Goal: Task Accomplishment & Management: Manage account settings

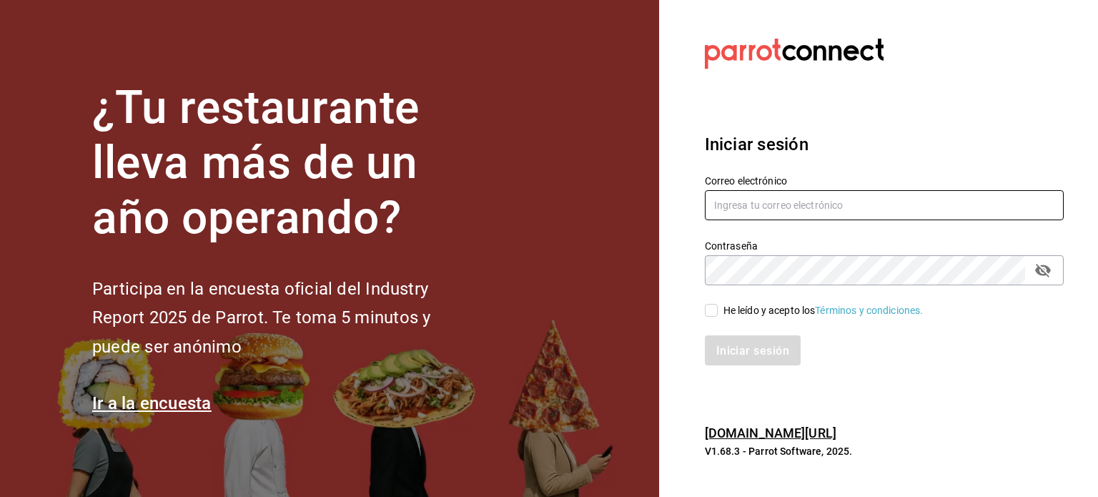
click at [764, 212] on input "text" at bounding box center [884, 205] width 359 height 30
type input "ñ"
type input "lc.ariverar@gmail.com"
click at [1038, 270] on icon "campo de contraseña" at bounding box center [1043, 271] width 16 height 14
click at [714, 309] on input "He leído y acepto los Términos y condiciones." at bounding box center [711, 310] width 13 height 13
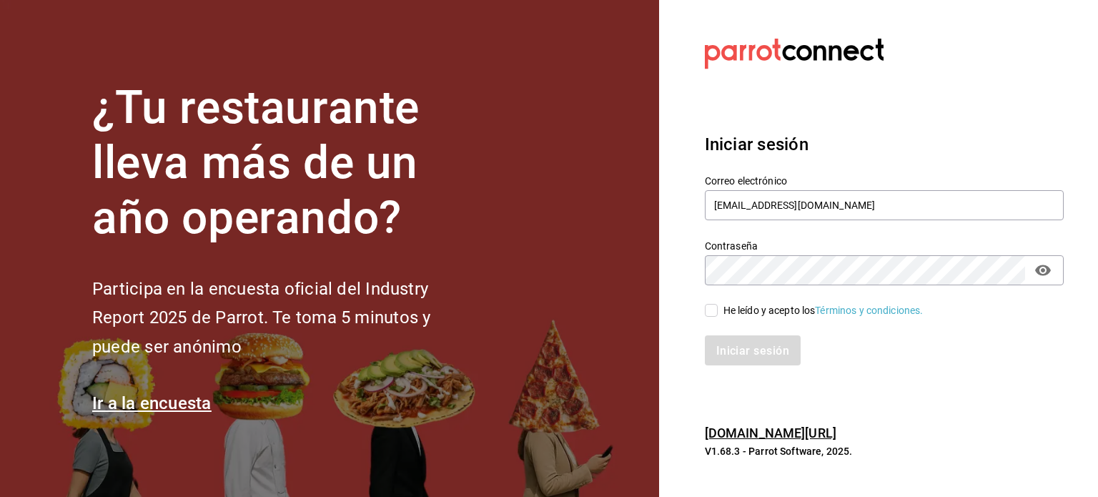
checkbox input "true"
click at [732, 345] on font "Iniciar sesión" at bounding box center [753, 350] width 73 height 14
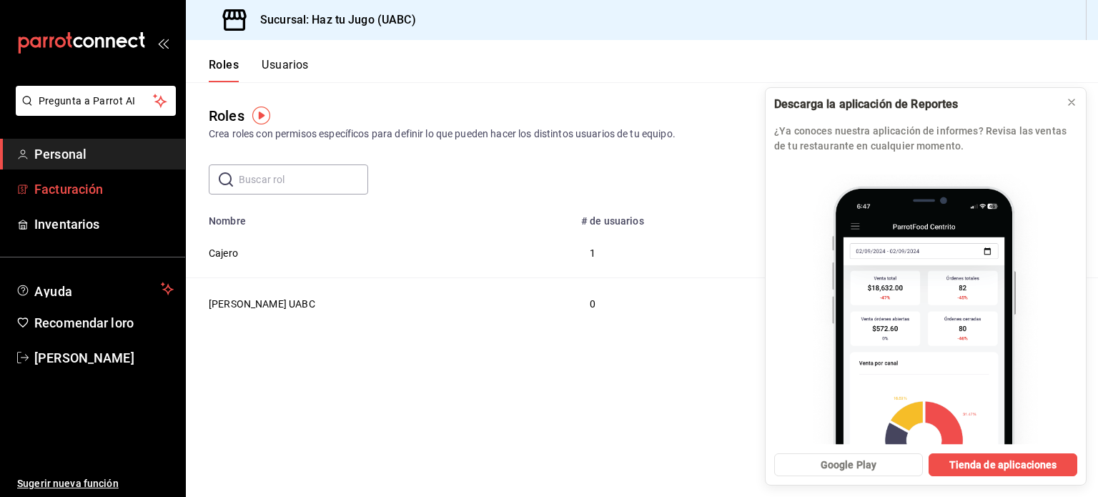
click at [65, 182] on font "Facturación" at bounding box center [68, 189] width 69 height 15
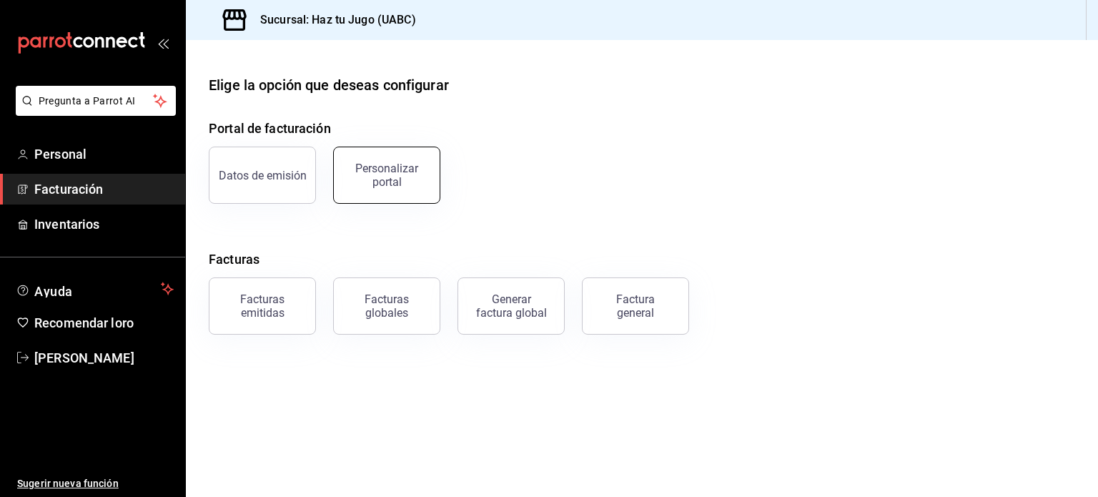
click at [362, 185] on div "Personalizar portal" at bounding box center [386, 175] width 89 height 27
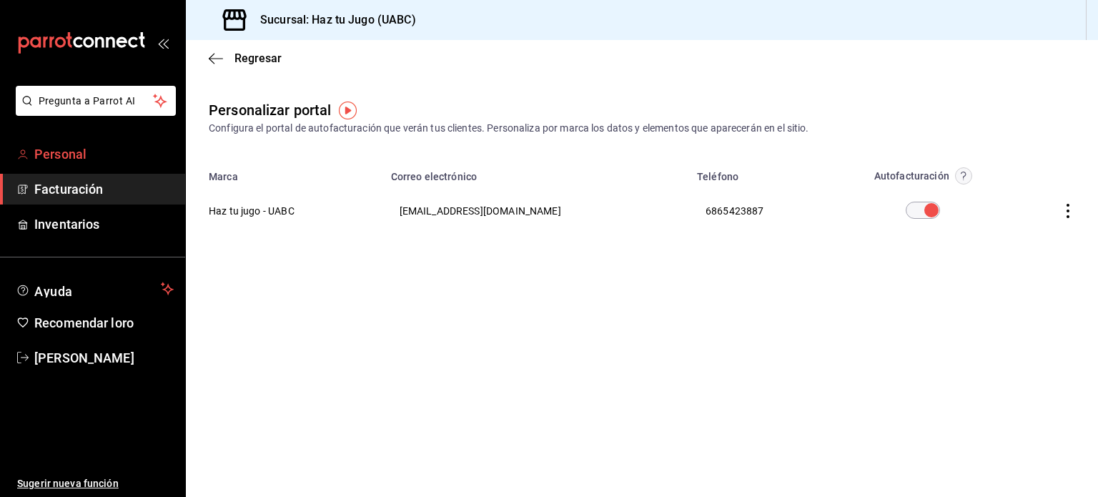
click at [69, 164] on link "Personal" at bounding box center [92, 154] width 185 height 31
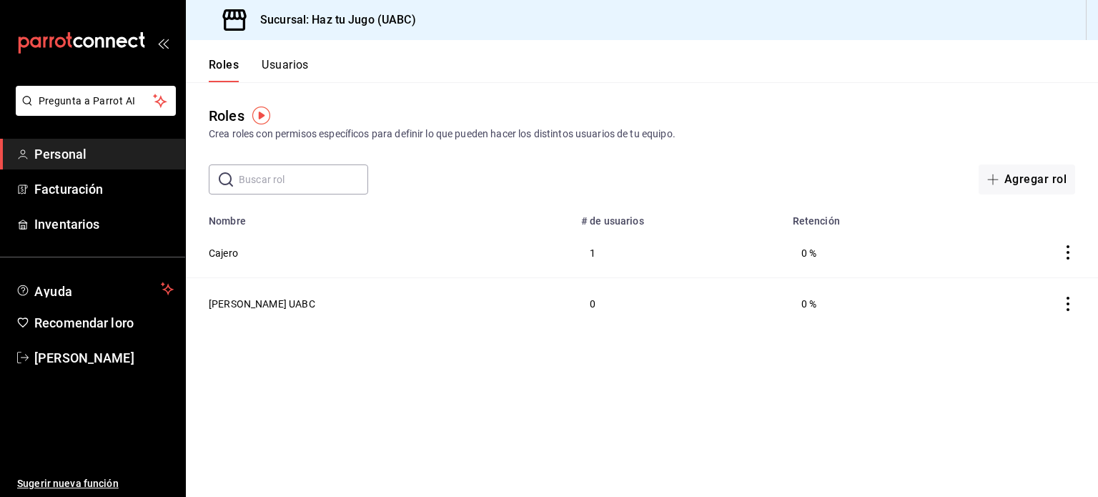
click at [300, 59] on font "Usuarios" at bounding box center [285, 65] width 47 height 14
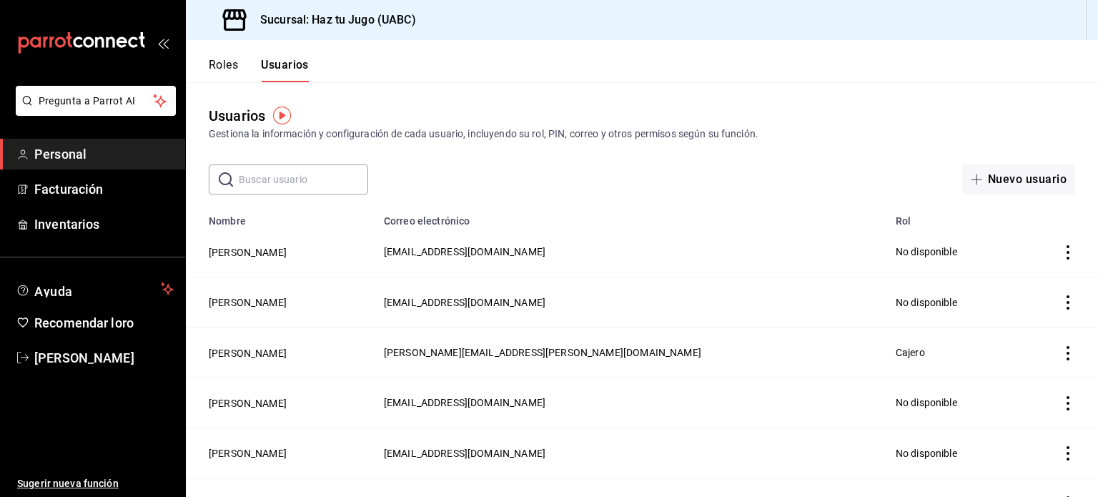
click at [67, 147] on font "Personal" at bounding box center [60, 154] width 52 height 15
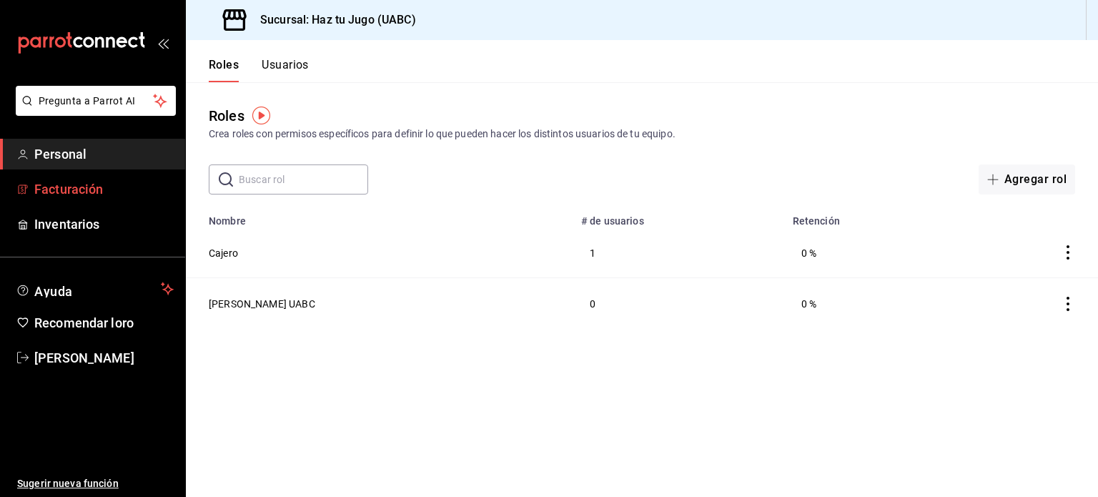
click at [72, 192] on font "Facturación" at bounding box center [68, 189] width 69 height 15
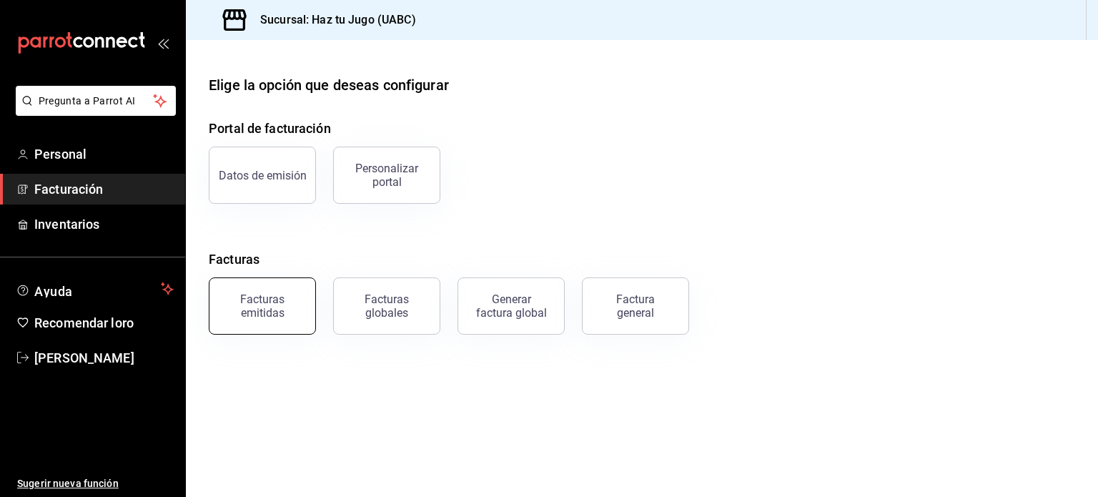
click at [249, 292] on button "Facturas emitidas" at bounding box center [262, 305] width 107 height 57
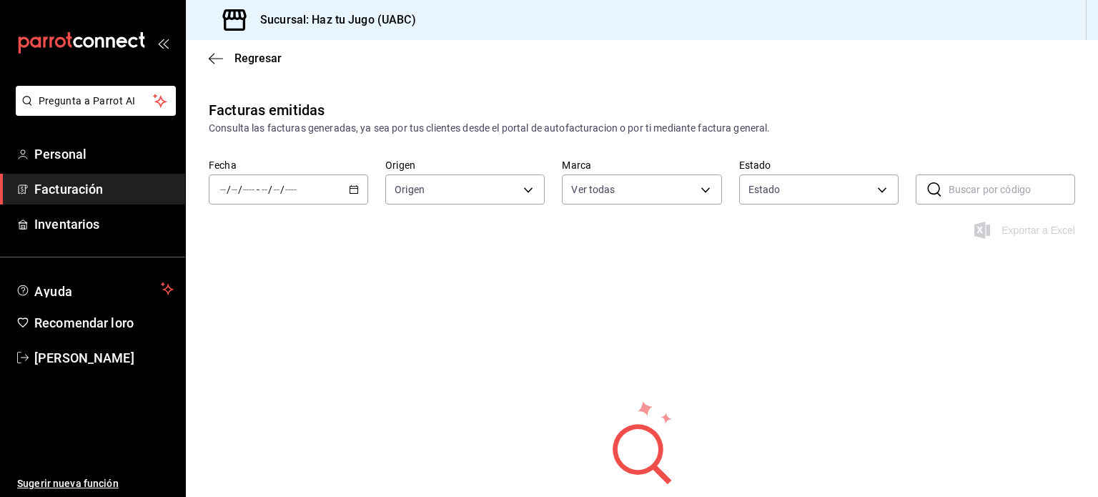
type input "1d6454d9-ca75-4cda-ad57-8c82b4b1cdb3"
click at [350, 186] on \(Stroke\) "button" at bounding box center [354, 190] width 9 height 8
click at [255, 351] on li "Año actual" at bounding box center [276, 361] width 134 height 32
click at [67, 225] on font "Inventarios" at bounding box center [66, 224] width 65 height 15
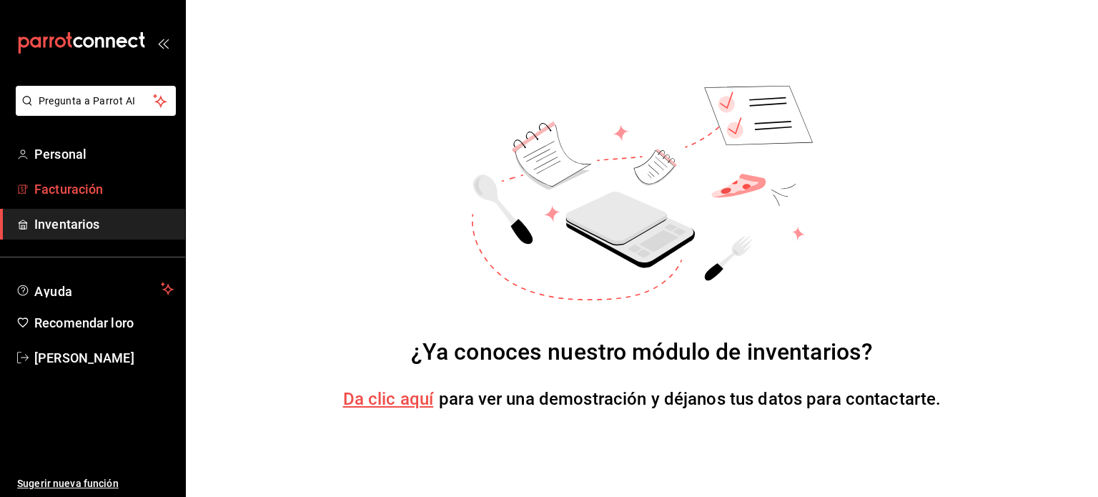
click at [74, 180] on span "Facturación" at bounding box center [103, 188] width 139 height 19
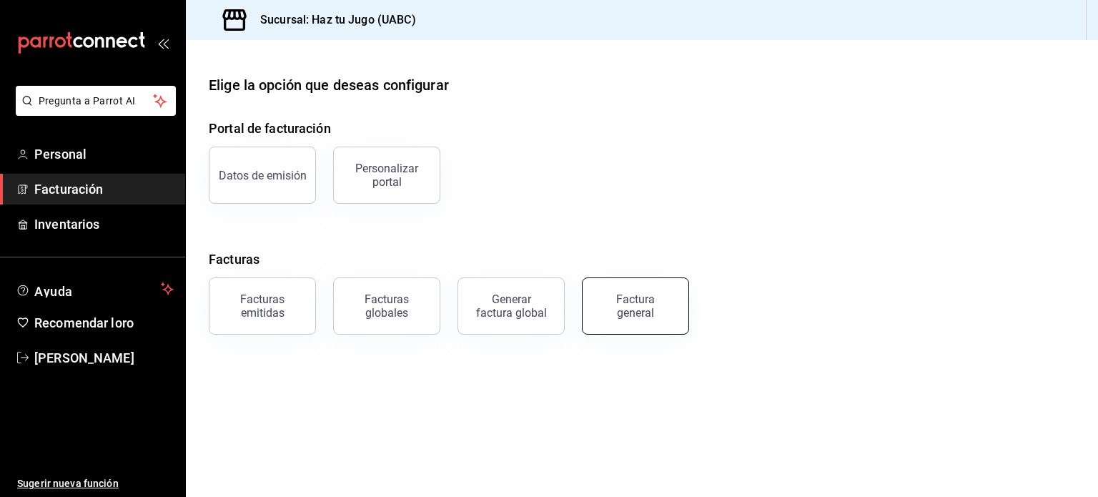
click at [648, 312] on font "Factura general" at bounding box center [635, 305] width 39 height 27
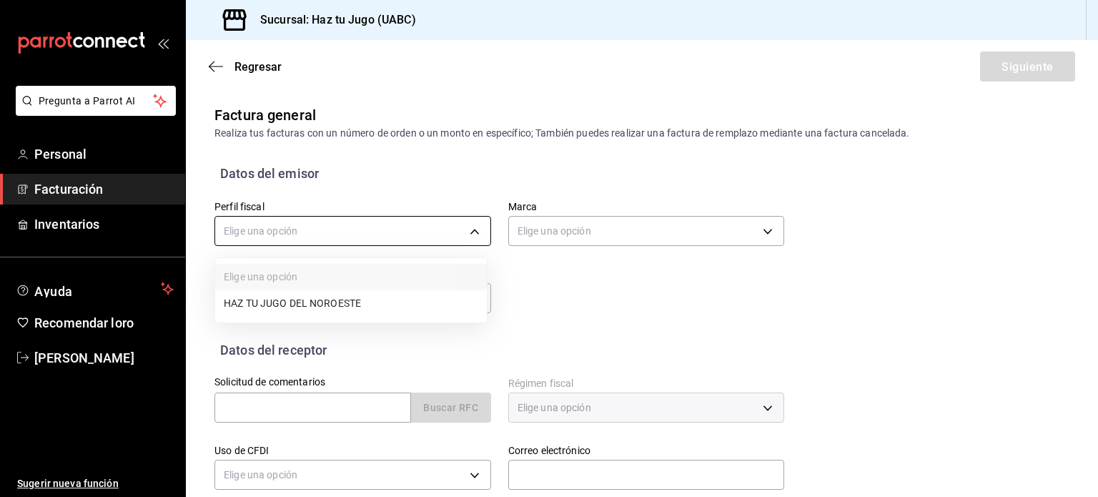
click at [481, 224] on body "Pregunta a Parrot AI Personal Facturación Inventarios Ayuda Recomendar loro Are…" at bounding box center [549, 248] width 1098 height 497
click at [395, 302] on li "HAZ TU JUGO DEL NOROESTE" at bounding box center [351, 304] width 272 height 27
type input "405b0a53-8e74-46b0-8fa6-ec9387d087f0"
type input "1d6454d9-ca75-4cda-ad57-8c82b4b1cdb3"
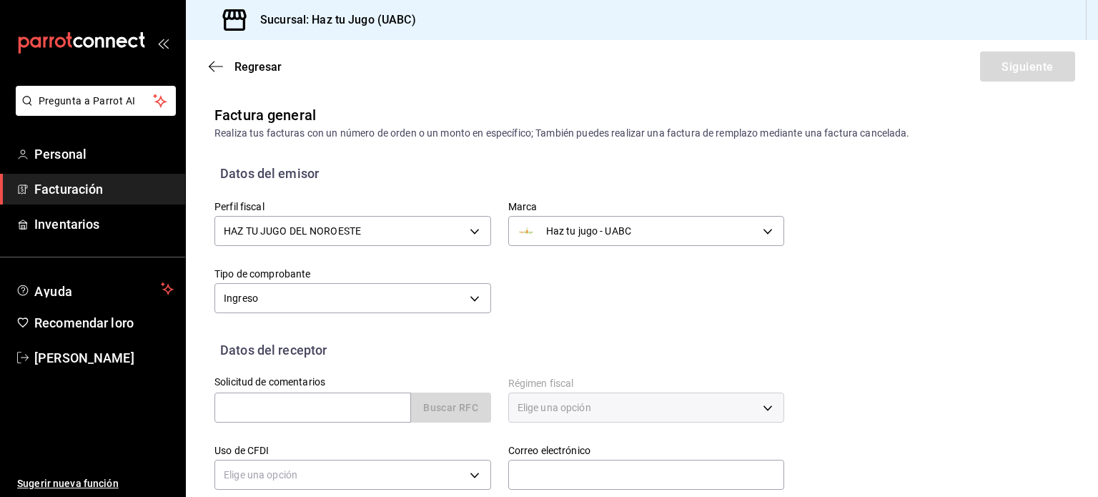
click at [609, 313] on div "Perfil fiscal HAZ TU JUGO DEL NOROESTE 405b0a53-8e74-46b0-8fa6-ec9387d087f0 Mar…" at bounding box center [490, 250] width 587 height 134
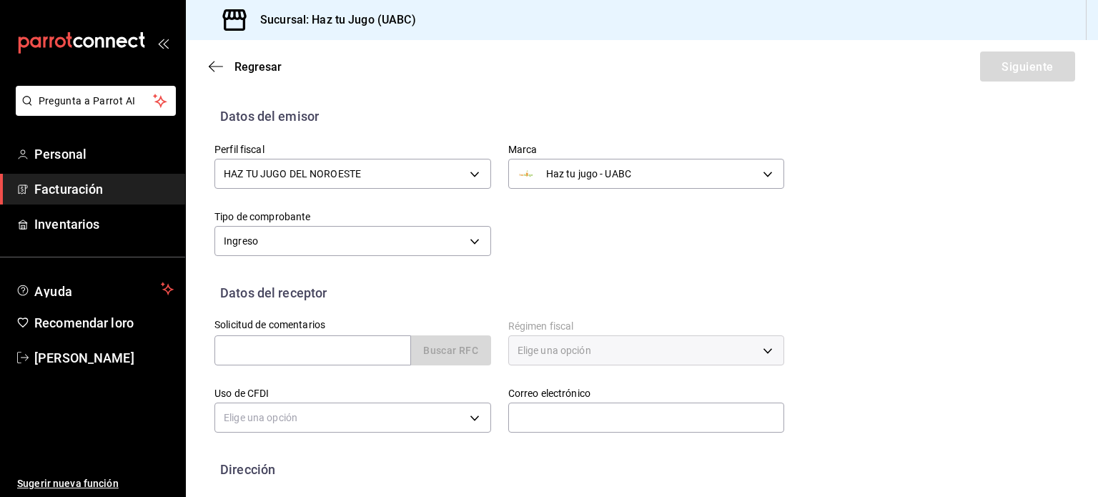
scroll to position [127, 0]
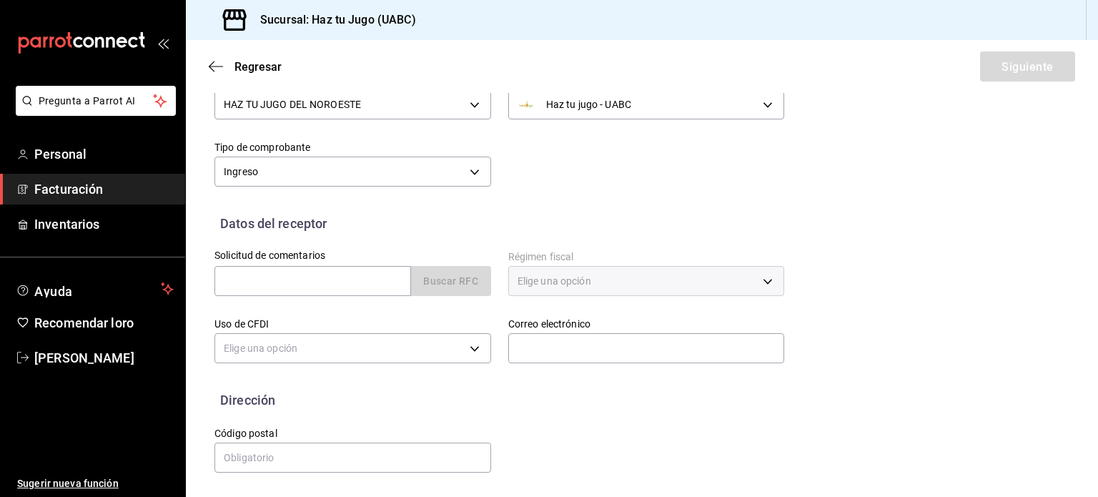
click at [563, 279] on font "Elige una opción" at bounding box center [555, 280] width 74 height 11
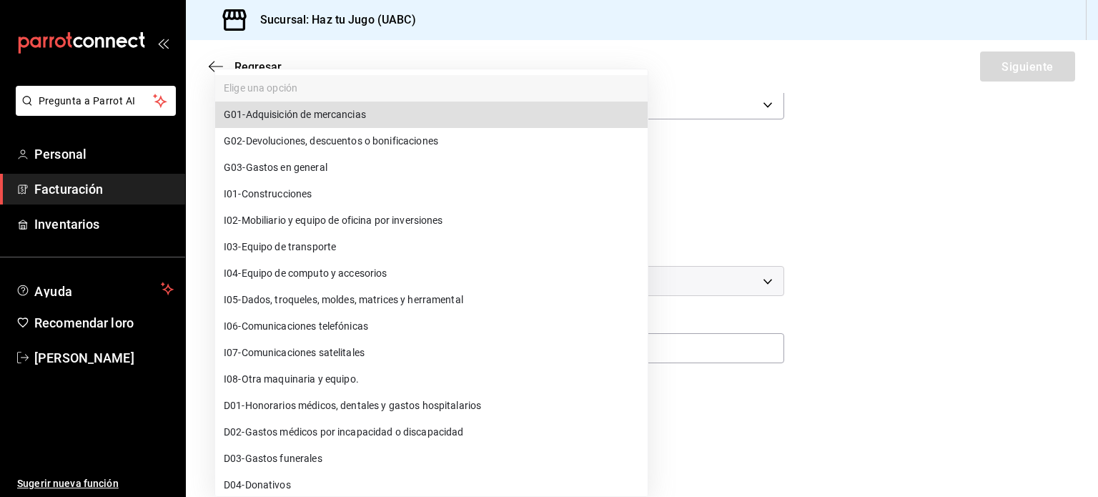
click at [453, 345] on body "Pregunta a Parrot AI Personal Facturación Inventarios Ayuda Recomendar loro Are…" at bounding box center [549, 248] width 1098 height 497
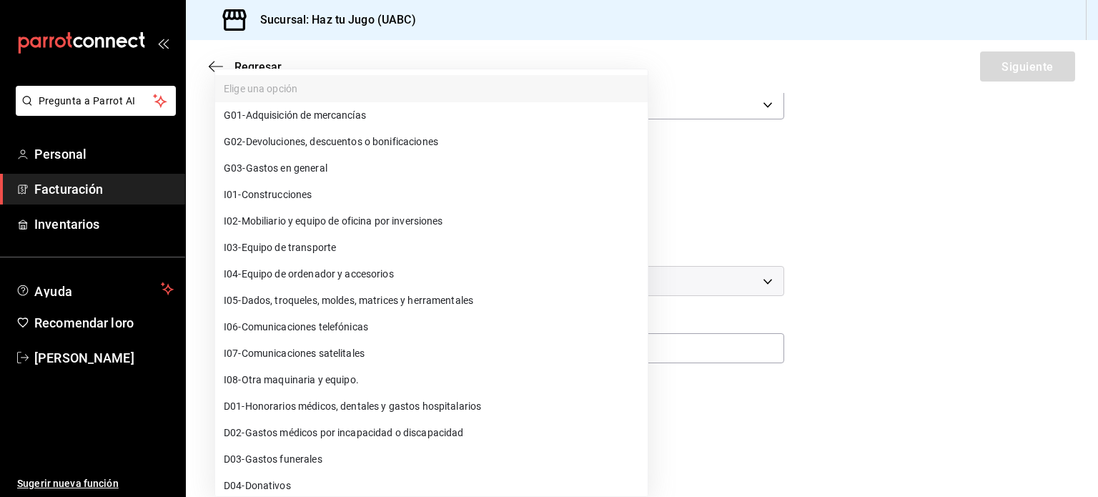
click at [352, 171] on li "G03 - Gastos en general" at bounding box center [431, 168] width 433 height 26
type input "G03"
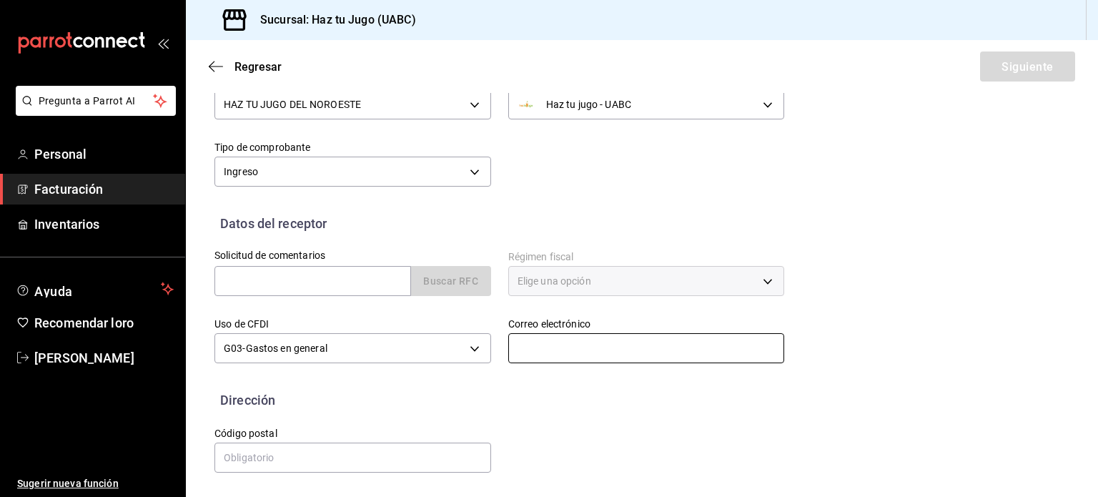
click at [573, 358] on input "text" at bounding box center [646, 348] width 277 height 30
type input "lc.ariverar@gmail.com"
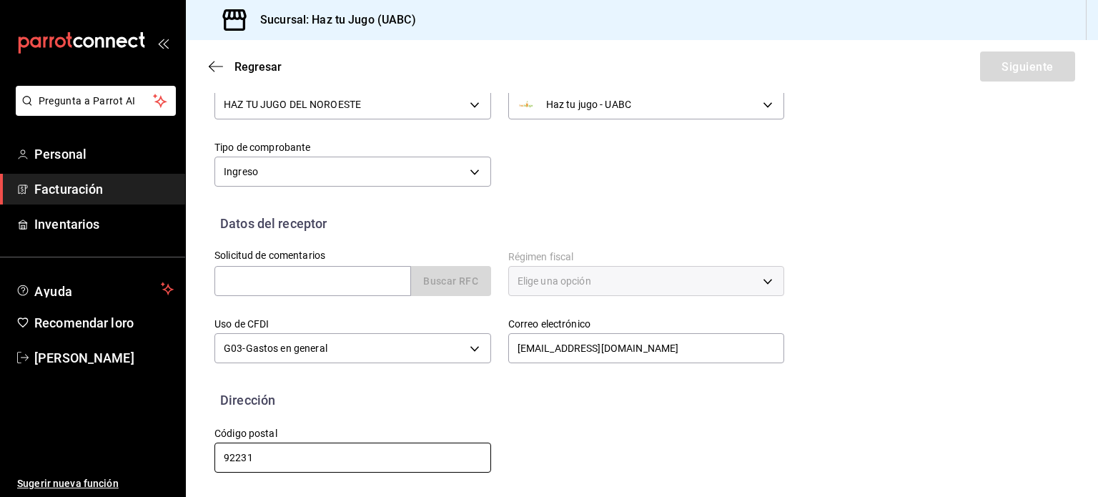
click at [311, 467] on input "92231" at bounding box center [353, 458] width 277 height 30
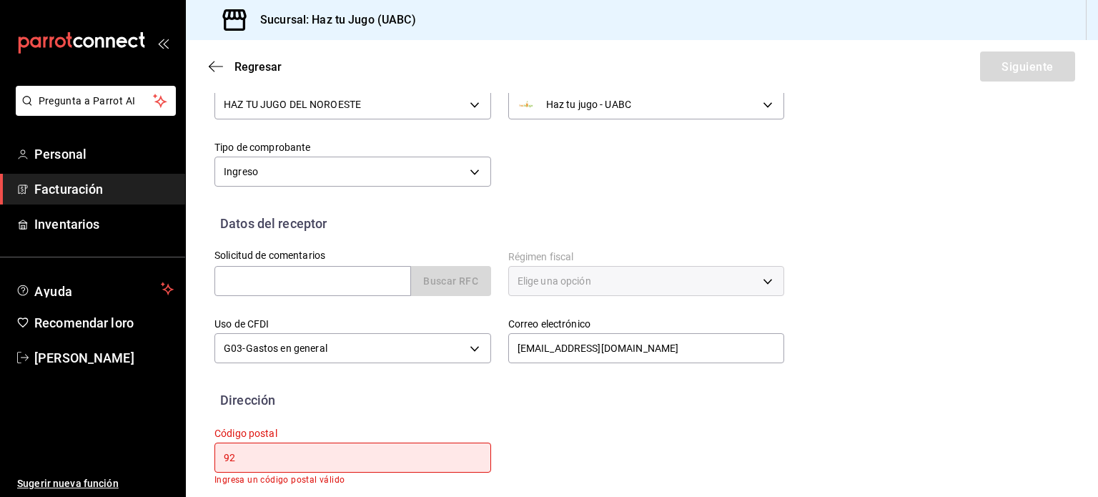
type input "9"
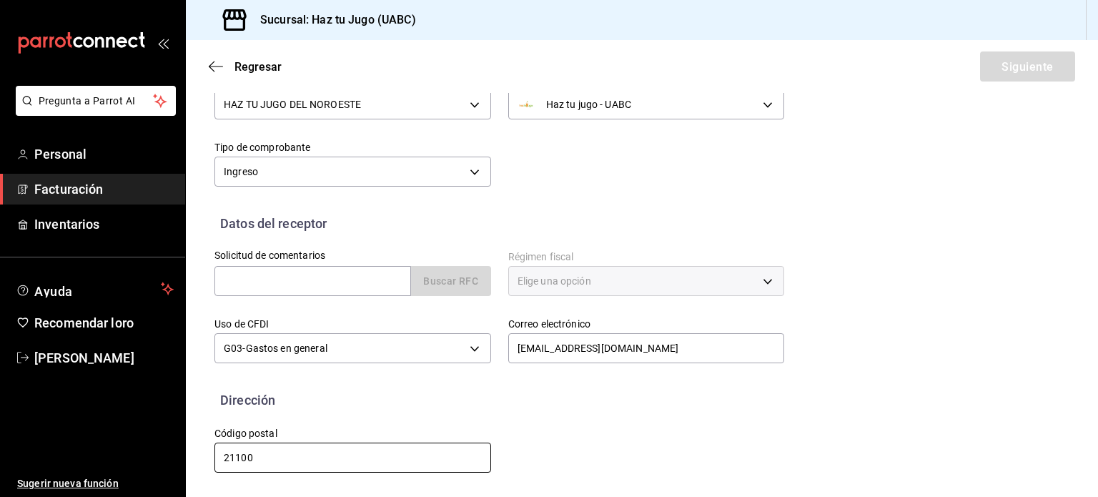
type input "21100"
click at [1064, 85] on div "Regresar Siguiente" at bounding box center [642, 66] width 912 height 53
click at [961, 229] on div "Datos del receptor" at bounding box center [642, 223] width 855 height 19
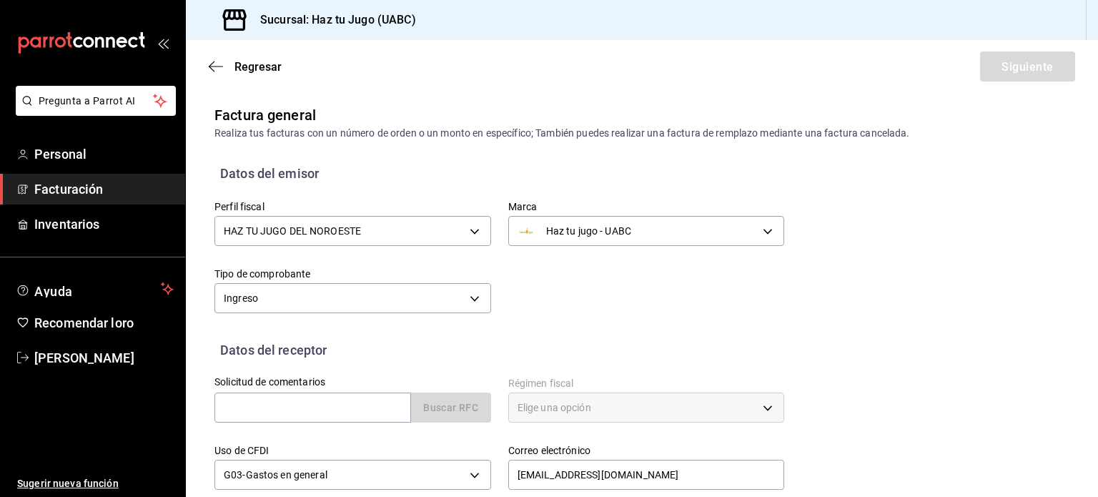
scroll to position [0, 0]
click at [56, 157] on font "Personal" at bounding box center [60, 154] width 52 height 15
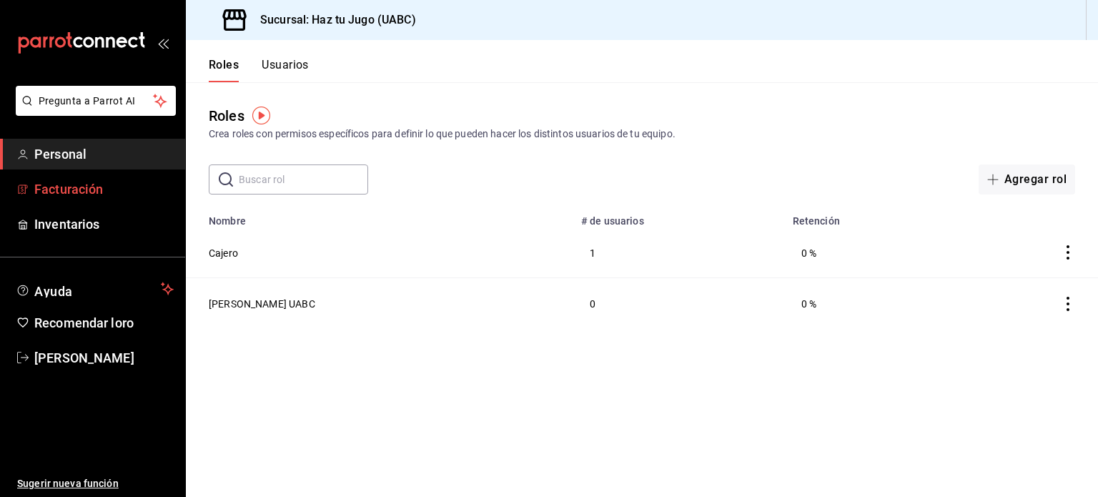
click at [92, 186] on font "Facturación" at bounding box center [68, 189] width 69 height 15
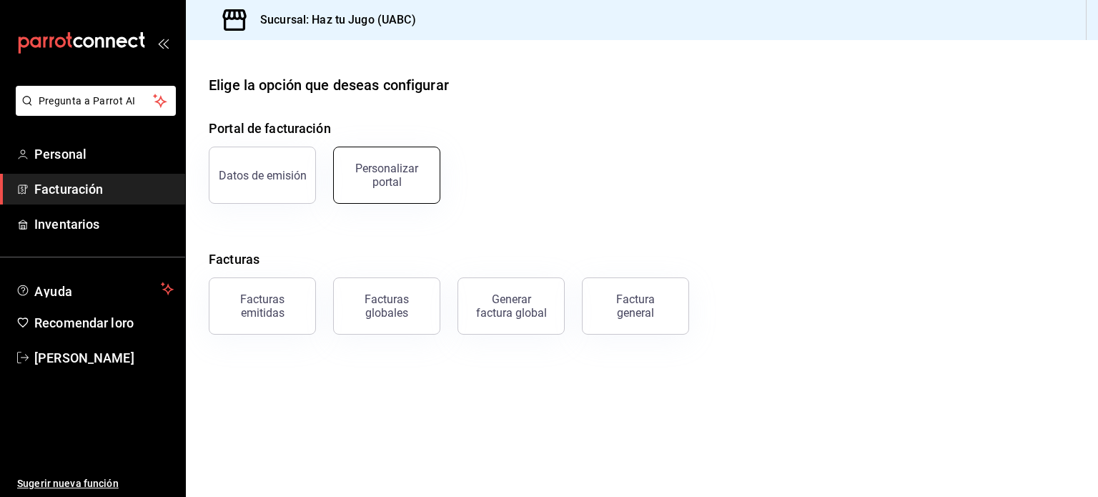
click at [420, 174] on div "Personalizar portal" at bounding box center [386, 175] width 89 height 27
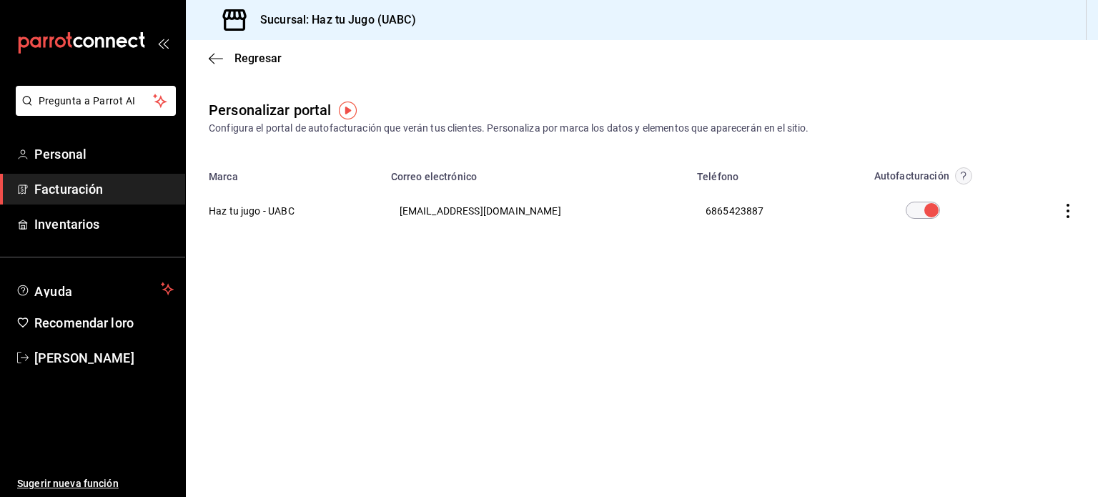
click at [106, 39] on icon "carpetas de buzón" at bounding box center [110, 42] width 9 height 11
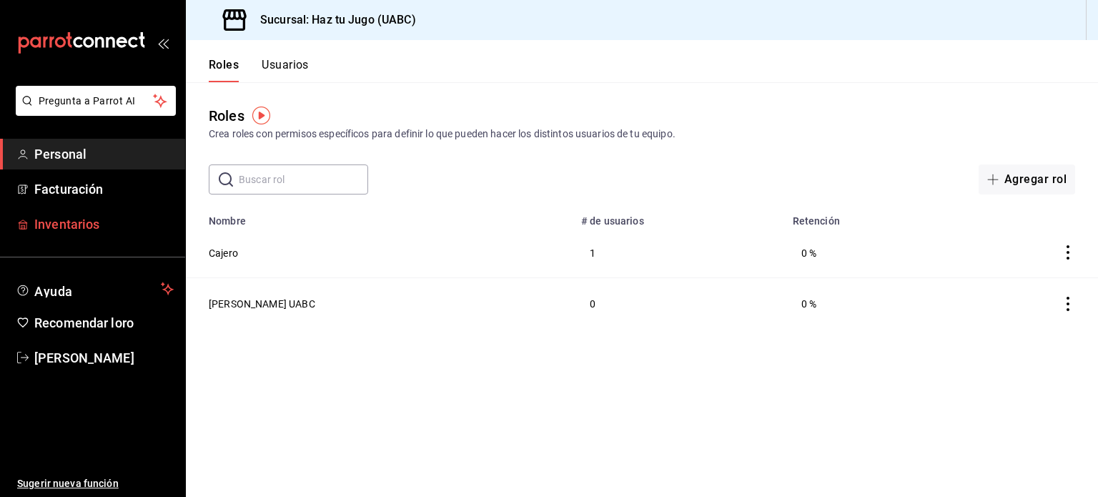
click at [55, 212] on link "Inventarios" at bounding box center [92, 224] width 185 height 31
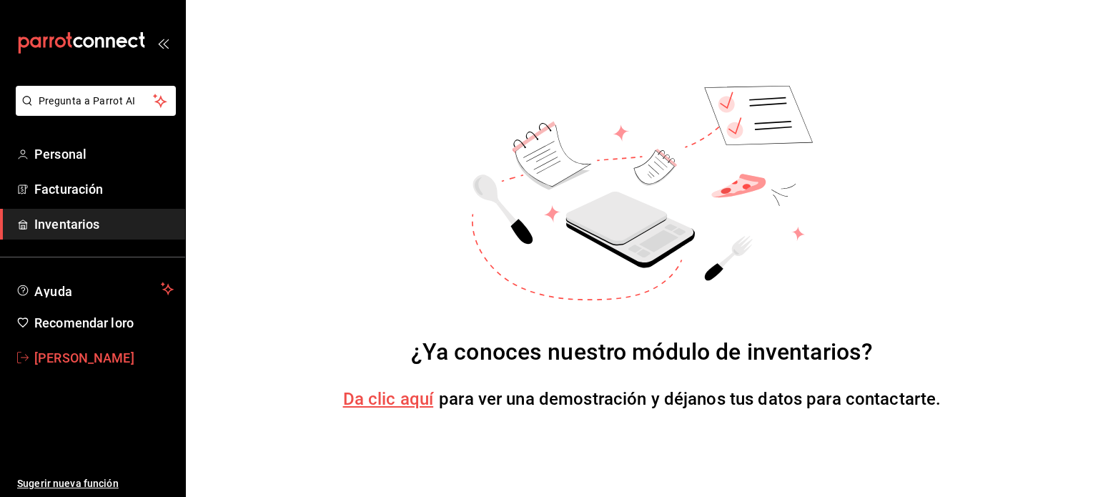
click at [55, 350] on font "Areli Rivera Reyna" at bounding box center [84, 357] width 100 height 15
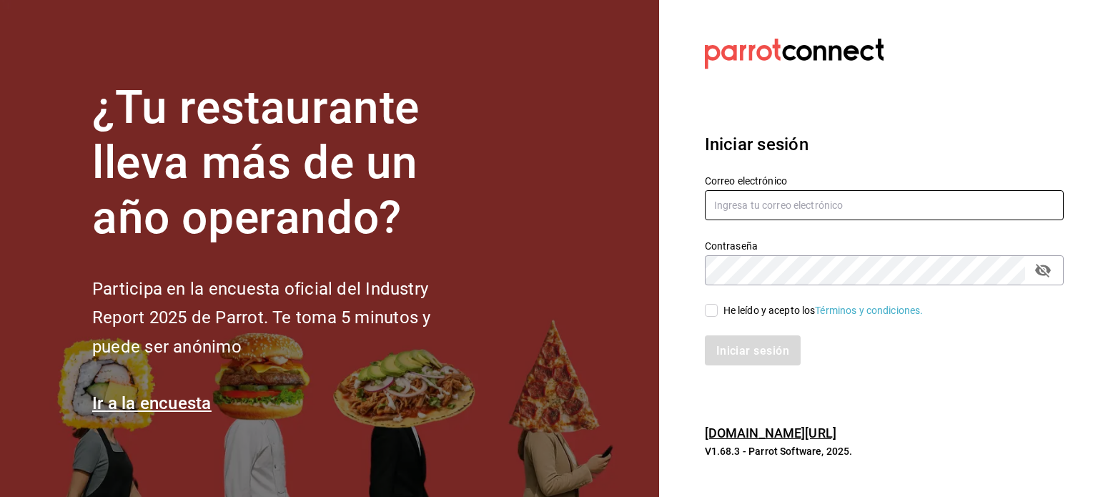
click at [759, 204] on input "text" at bounding box center [884, 205] width 359 height 30
type input "l"
type input "htjdelnoroeste@gmail.com"
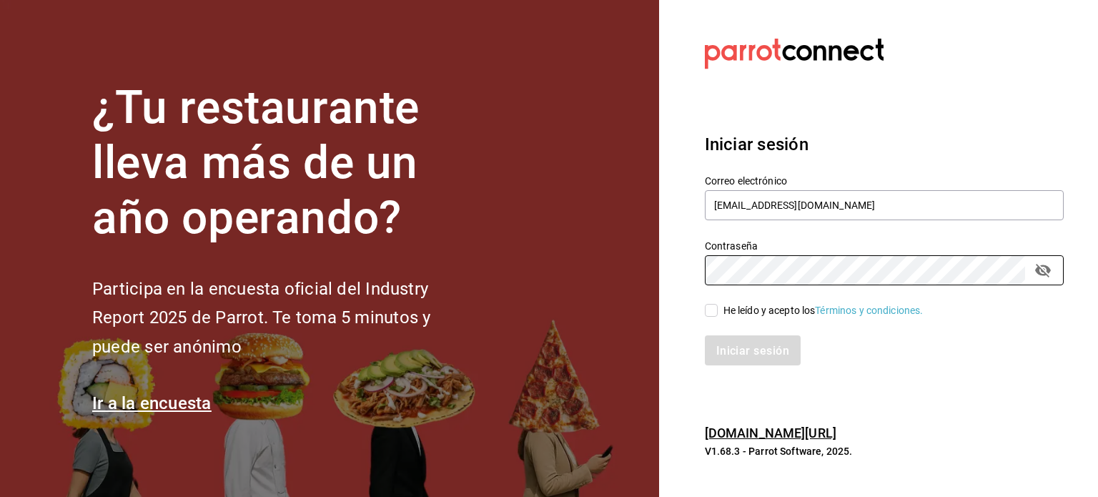
click at [704, 308] on div "He leído y acepto los Términos y condiciones." at bounding box center [876, 301] width 376 height 33
click at [707, 310] on input "He leído y acepto los Términos y condiciones." at bounding box center [711, 310] width 13 height 13
checkbox input "true"
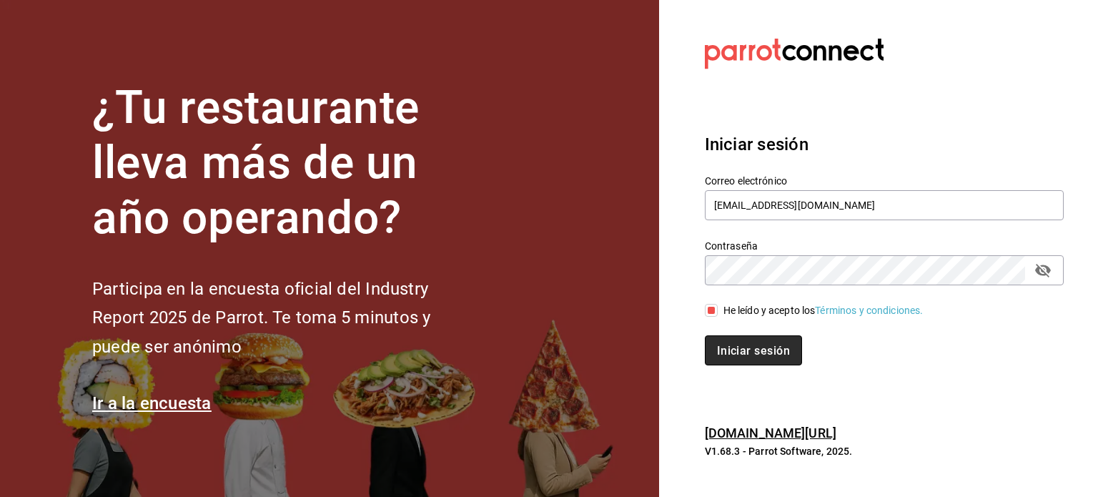
click at [754, 350] on font "Iniciar sesión" at bounding box center [753, 350] width 73 height 14
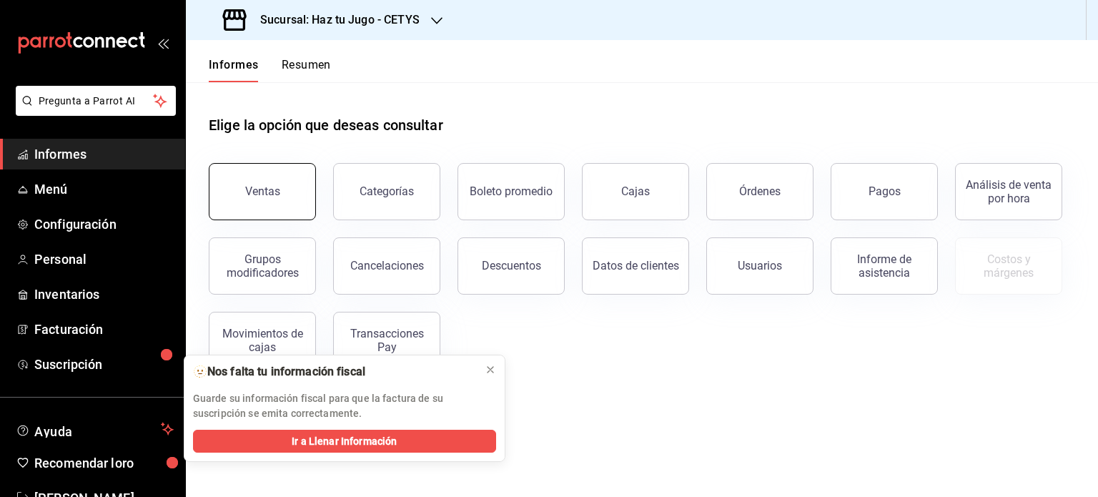
click at [245, 191] on button "Ventas" at bounding box center [262, 191] width 107 height 57
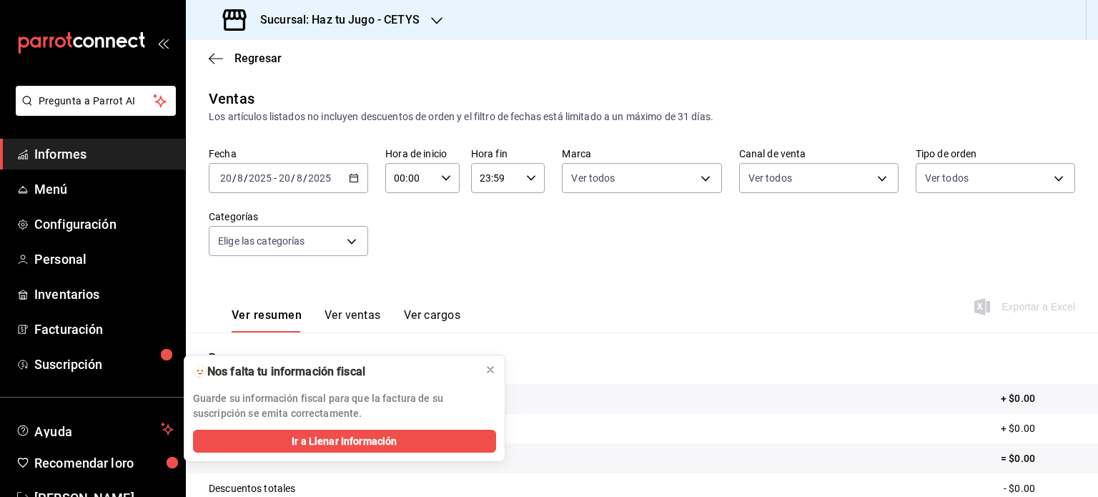
click at [538, 252] on div "Fecha [DATE] [DATE] - [DATE] [DATE] Hora de inicio 00:00 Hora de inicio Hora fi…" at bounding box center [642, 210] width 867 height 126
click at [487, 370] on icon at bounding box center [490, 369] width 11 height 11
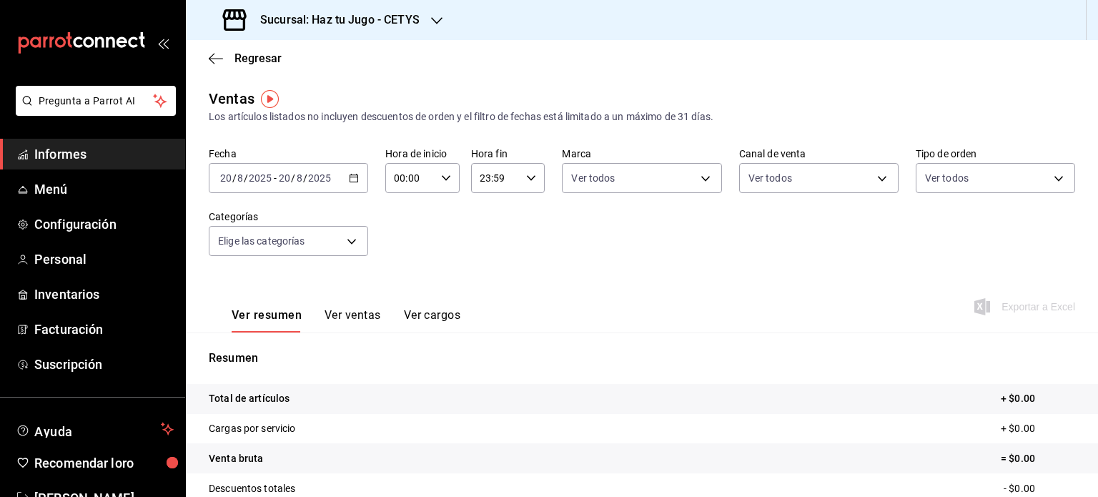
click at [350, 182] on \(Stroke\) "button" at bounding box center [354, 178] width 9 height 8
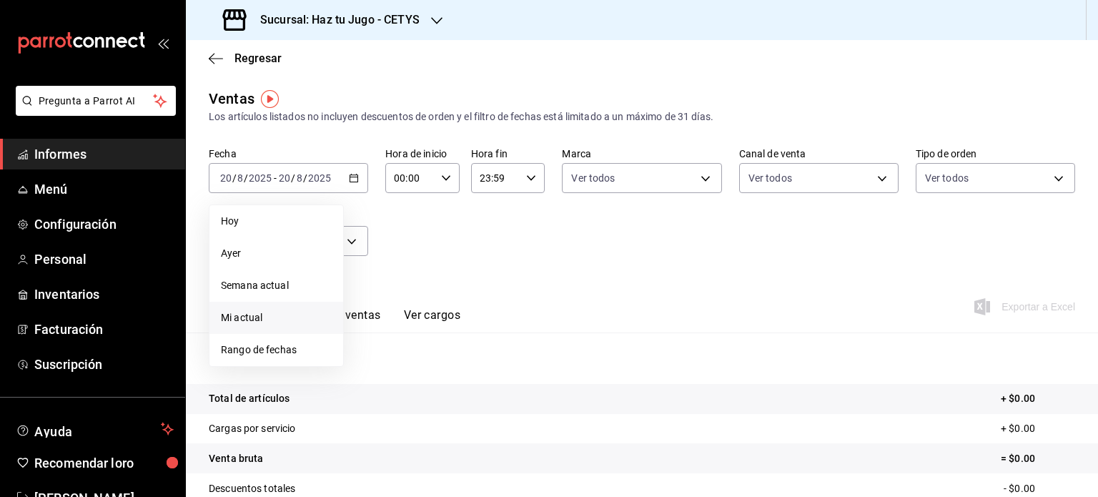
click at [257, 320] on font "Mi actual" at bounding box center [241, 317] width 41 height 11
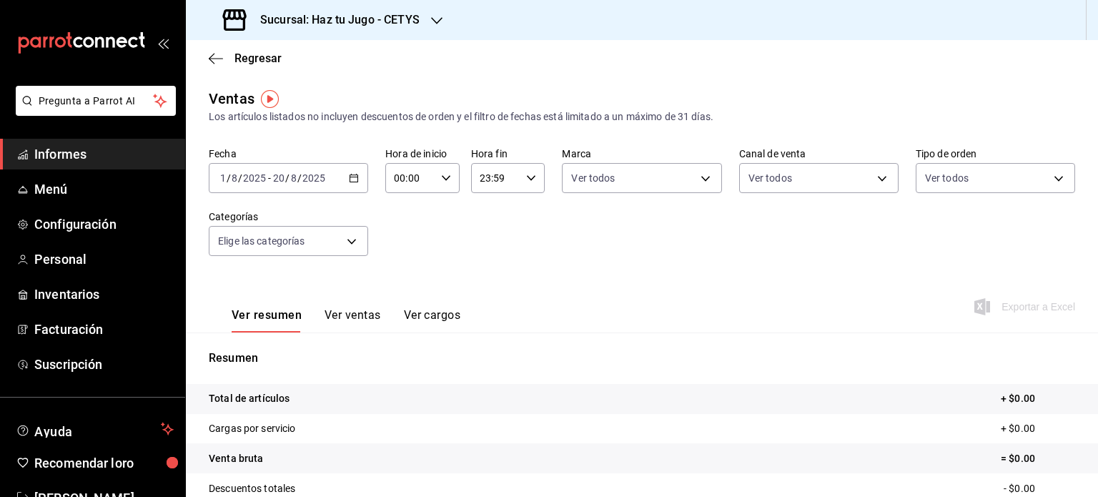
click at [437, 19] on icon "button" at bounding box center [436, 20] width 11 height 11
click at [218, 94] on font "Haz tu jugo (UABC)" at bounding box center [240, 93] width 87 height 11
click at [660, 268] on div "Fecha 2025-08-01 1 / 8 / 2025 - 2025-08-20 20 / 8 / 2025 Hora de inicio 00:00 H…" at bounding box center [642, 210] width 867 height 126
click at [350, 177] on icon "button" at bounding box center [354, 178] width 10 height 10
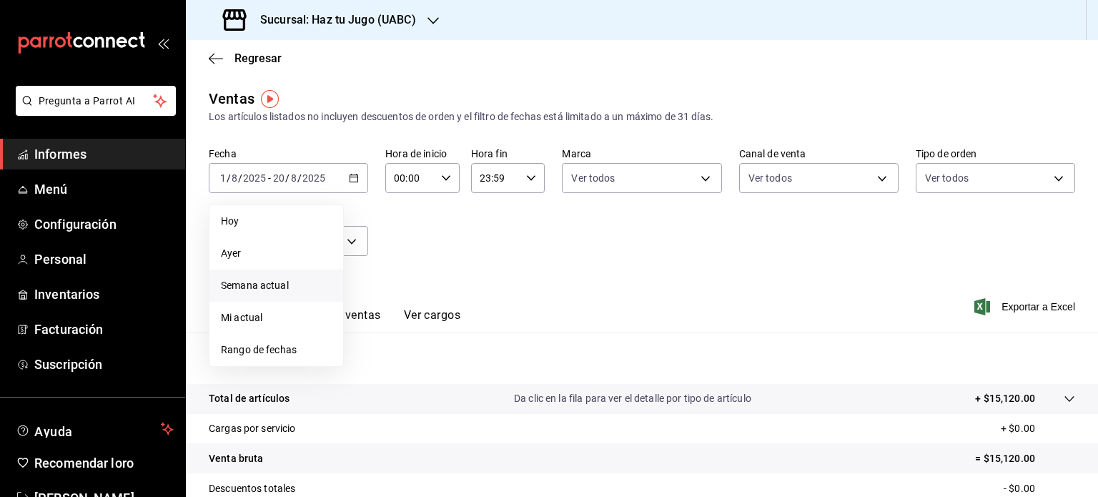
click at [260, 282] on font "Semana actual" at bounding box center [255, 285] width 68 height 11
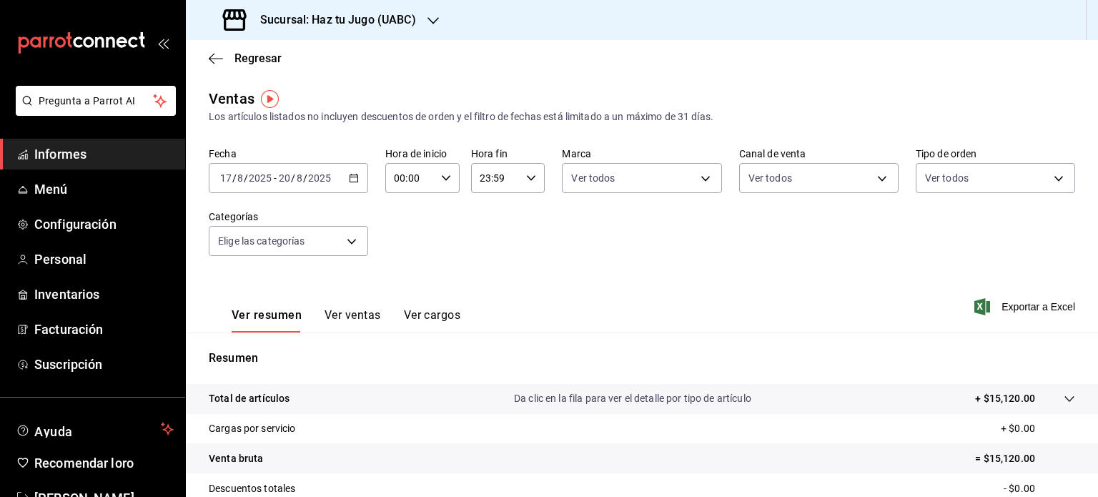
click at [367, 318] on font "Ver ventas" at bounding box center [353, 315] width 56 height 14
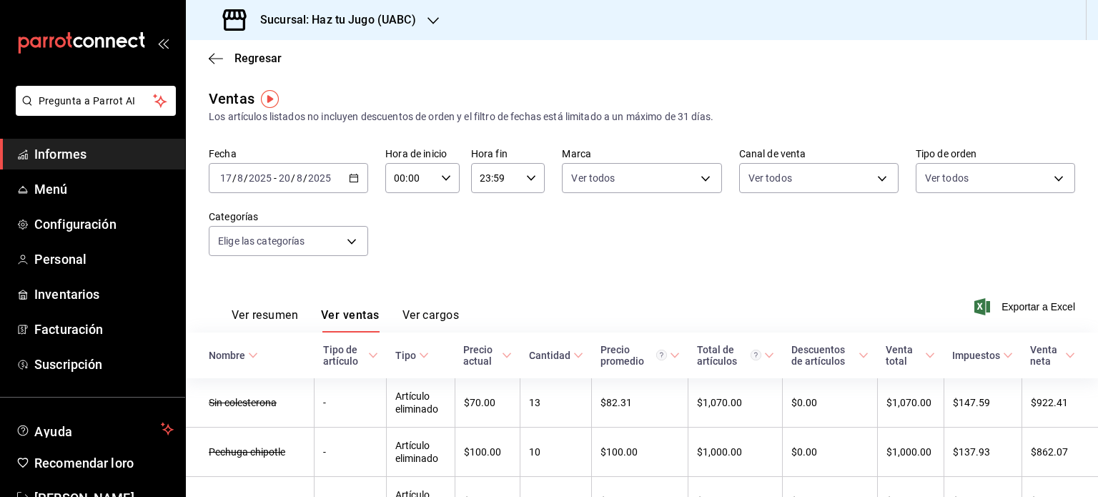
click at [355, 172] on div "2025-08-17 17 / 8 / 2025 - 2025-08-20 20 / 8 / 2025" at bounding box center [288, 178] width 159 height 30
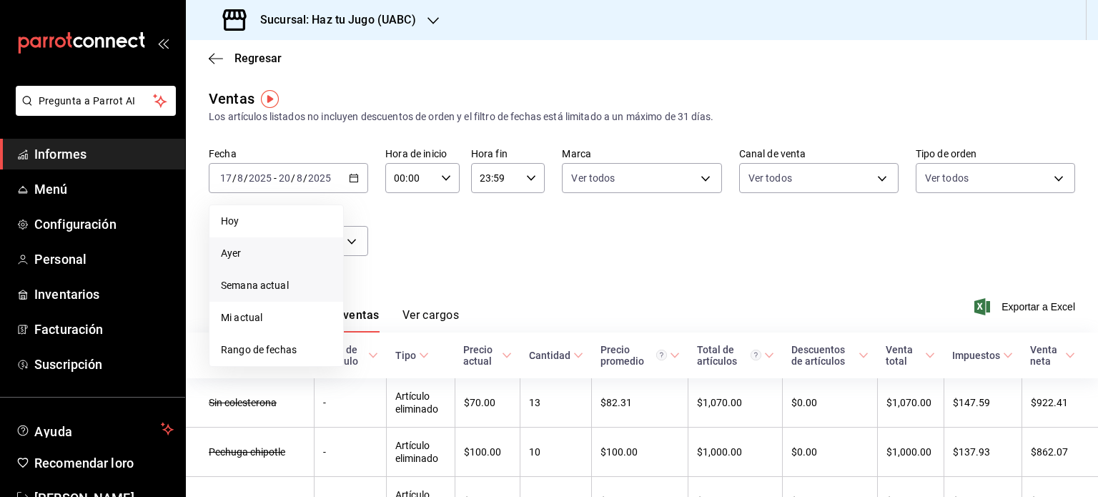
click at [237, 246] on span "Ayer" at bounding box center [276, 253] width 111 height 15
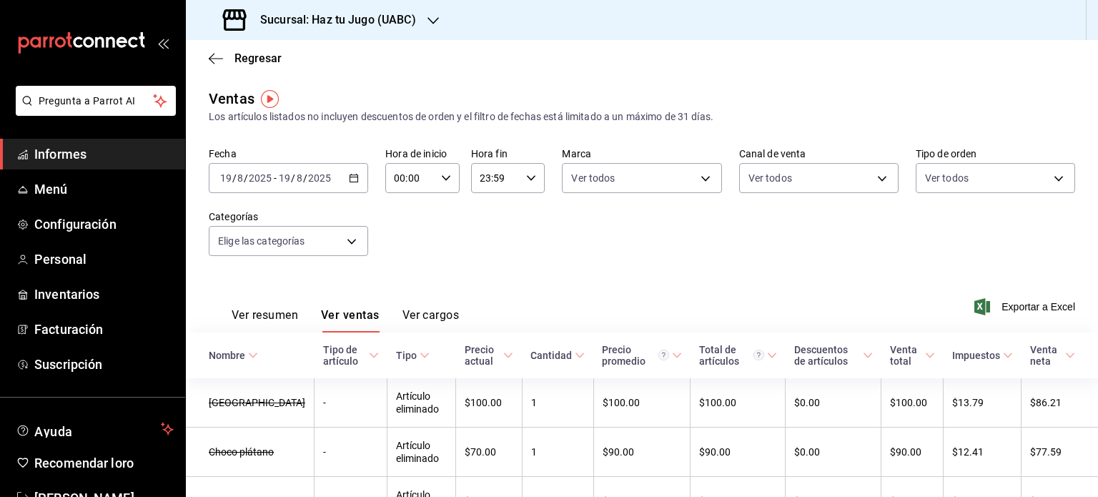
click at [350, 174] on icon "button" at bounding box center [354, 178] width 10 height 10
click at [418, 280] on div "Ver resumen Ver ventas Ver cargos Exportar a Excel" at bounding box center [642, 302] width 912 height 59
click at [766, 231] on div "Fecha 2025-08-19 19 / 8 / 2025 - 2025-08-19 19 / 8 / 2025 Hora de inicio 00:00 …" at bounding box center [642, 210] width 867 height 126
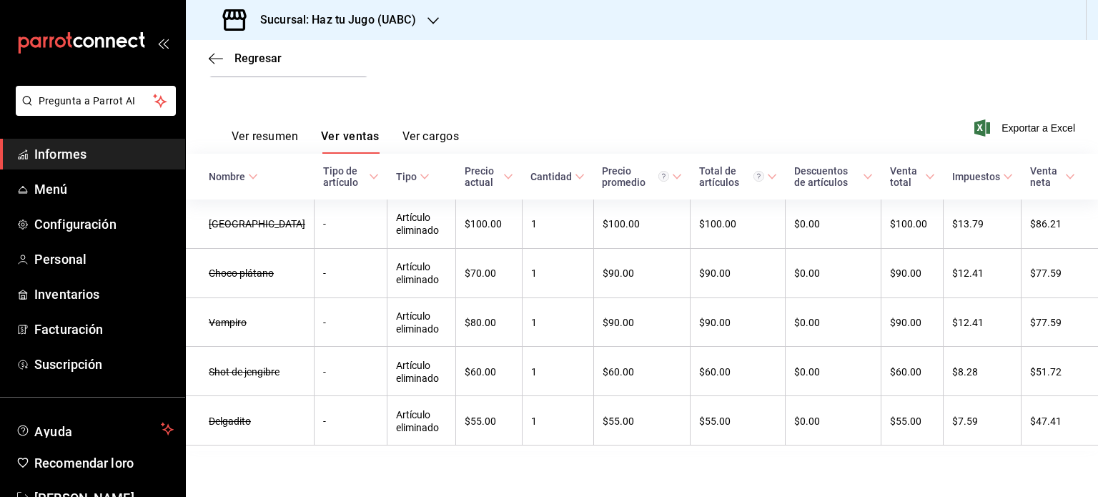
scroll to position [159, 0]
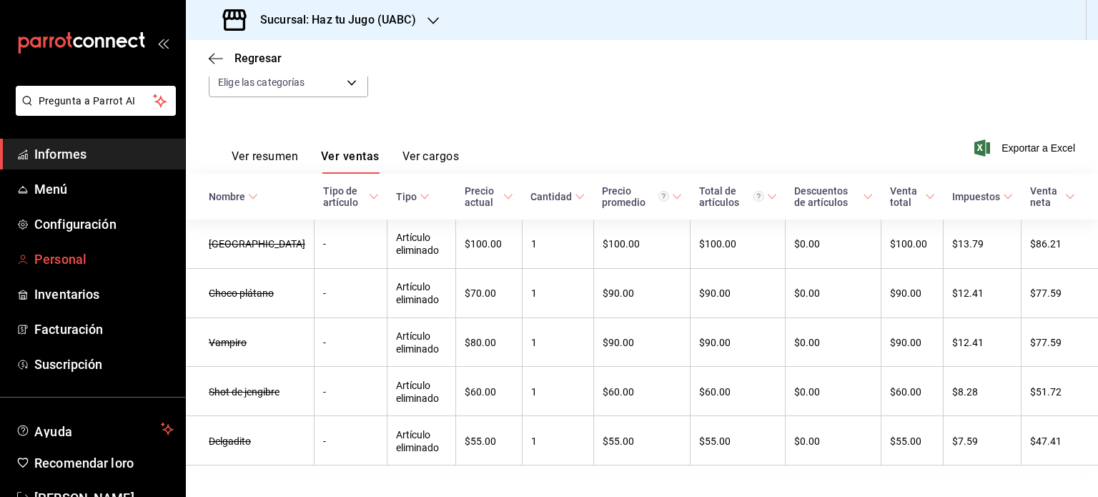
click at [56, 248] on link "Personal" at bounding box center [92, 259] width 185 height 31
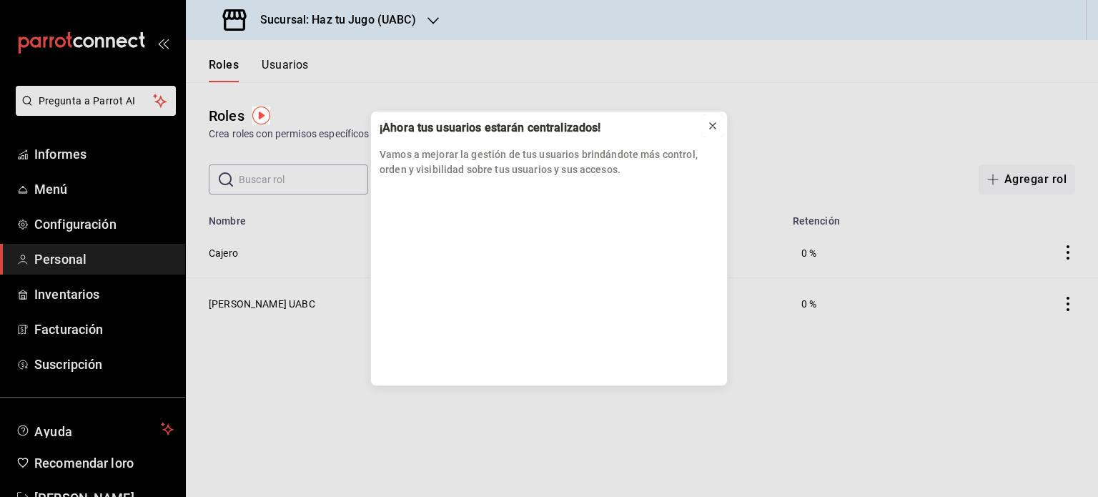
click at [712, 124] on icon at bounding box center [712, 125] width 11 height 11
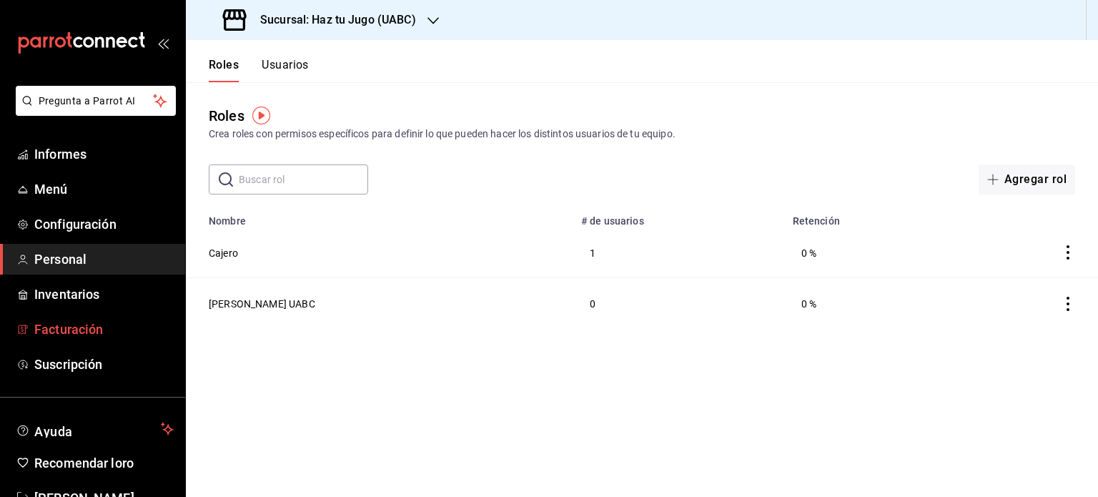
click at [98, 328] on font "Facturación" at bounding box center [68, 329] width 69 height 15
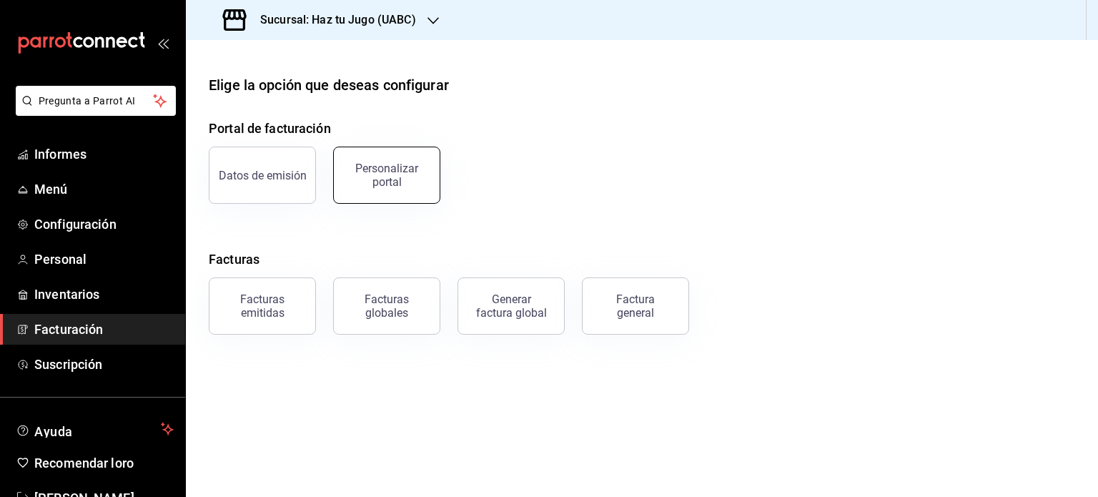
click at [393, 188] on button "Personalizar portal" at bounding box center [386, 175] width 107 height 57
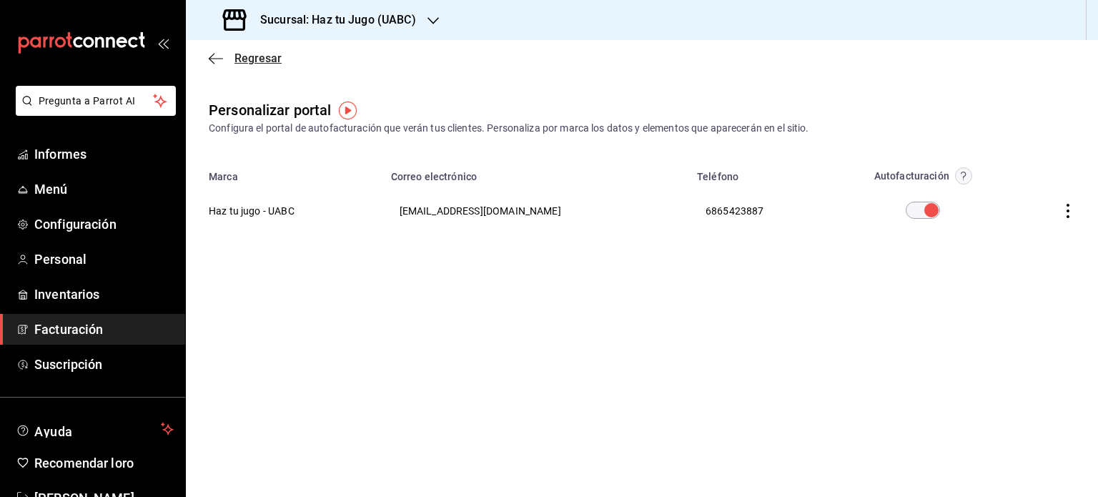
click at [214, 59] on icon "button" at bounding box center [216, 58] width 14 height 13
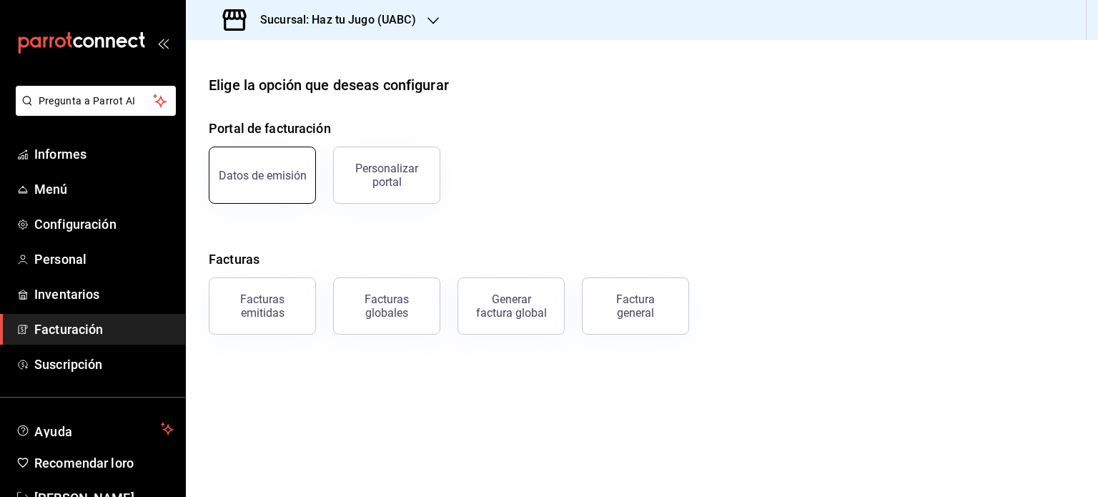
click at [285, 183] on button "Datos de emisión" at bounding box center [262, 175] width 107 height 57
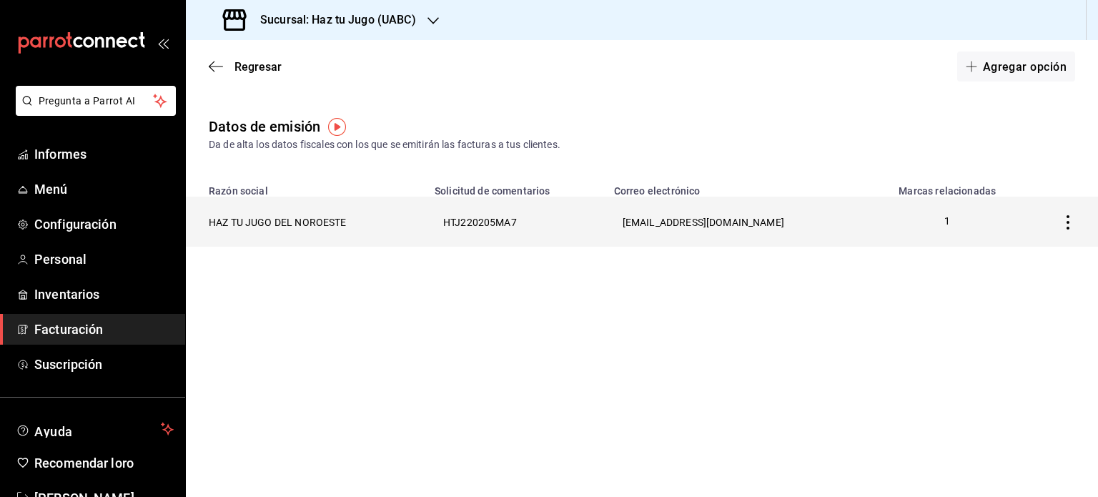
click at [754, 213] on th "factura.htjdelnoroeste@gmail.com" at bounding box center [738, 222] width 265 height 50
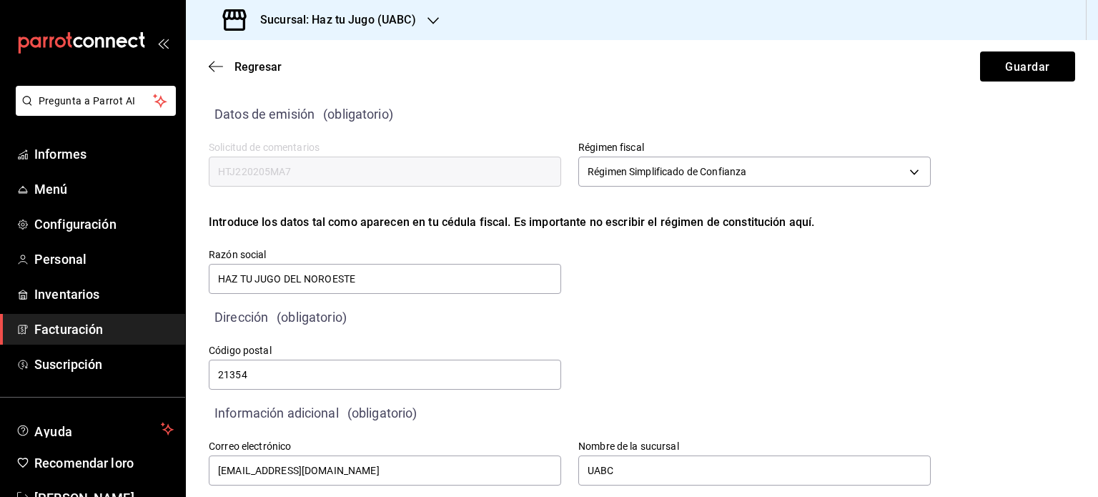
click at [644, 320] on div "Calle # exterior #interior Código postal 21354 Estado ​ 0 Municipio ​ 0 Colonia…" at bounding box center [552, 351] width 756 height 82
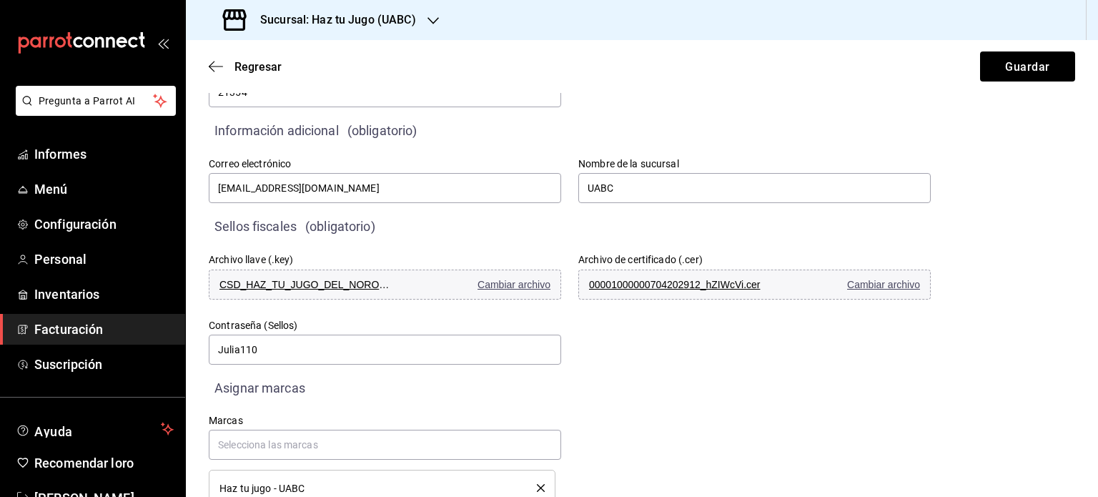
scroll to position [326, 0]
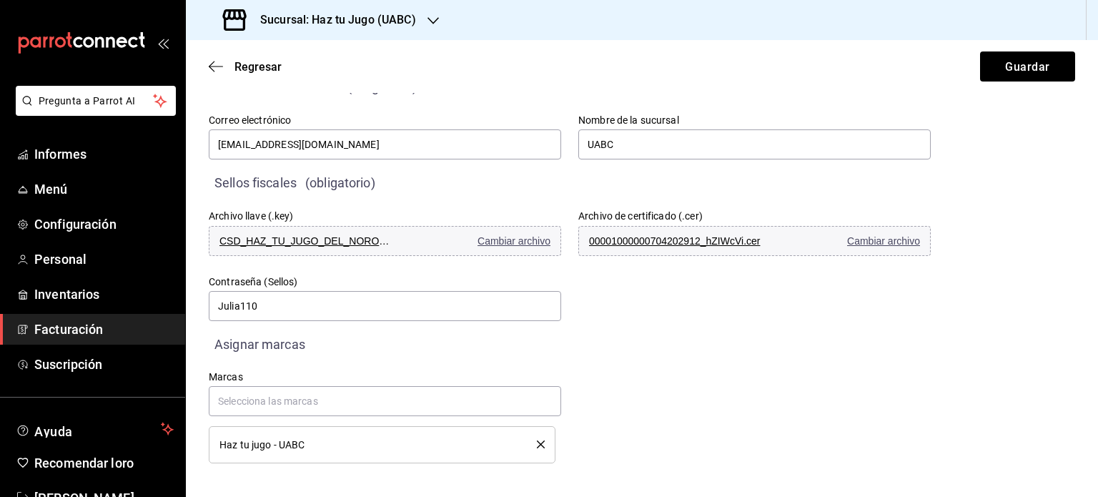
click at [736, 310] on div "Archivo llave (.key) CSD_HAZ_TU_JUGO_DEL_NOROESTE_HTJ220205MA7_20240103_190616_…" at bounding box center [552, 249] width 756 height 148
click at [59, 263] on font "Personal" at bounding box center [60, 259] width 52 height 15
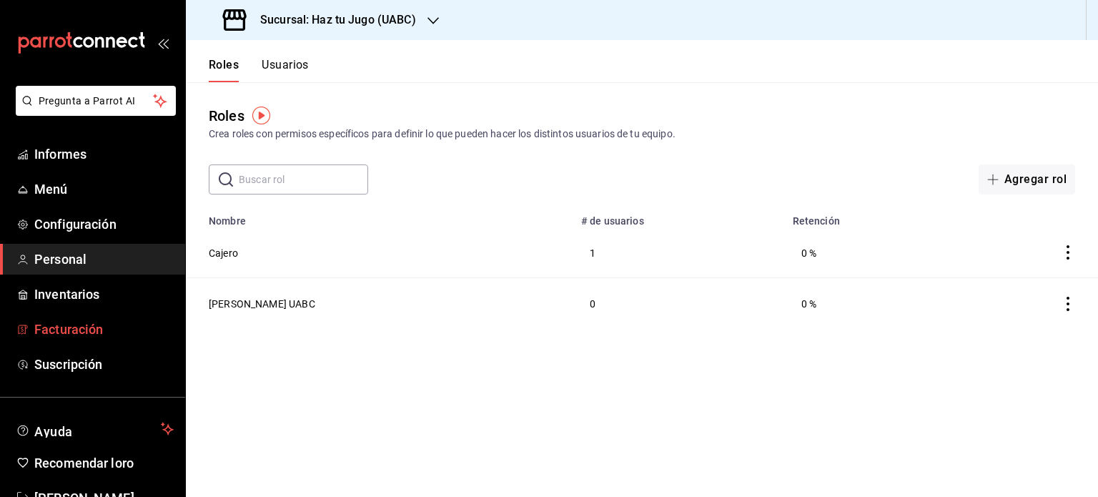
click at [92, 323] on font "Facturación" at bounding box center [68, 329] width 69 height 15
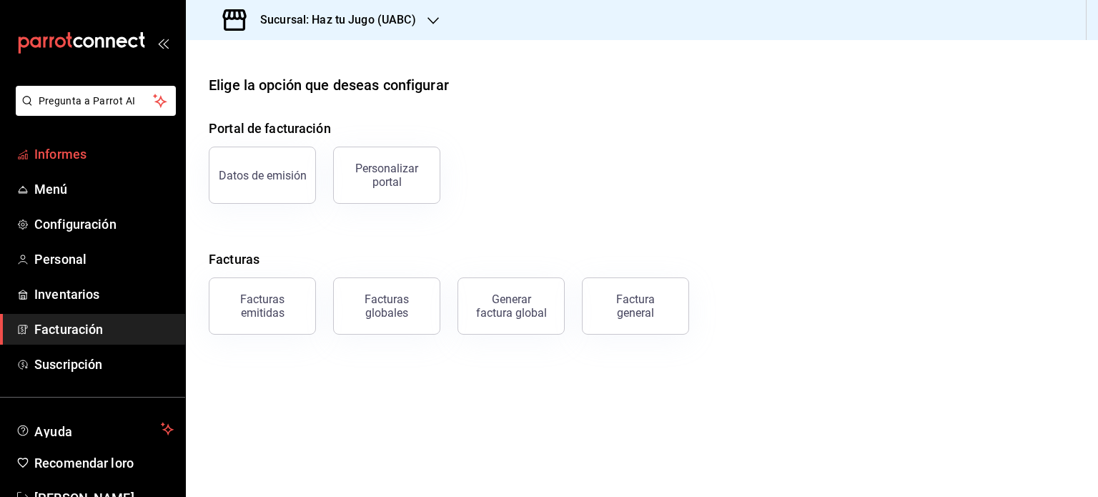
click at [66, 143] on link "Informes" at bounding box center [92, 154] width 185 height 31
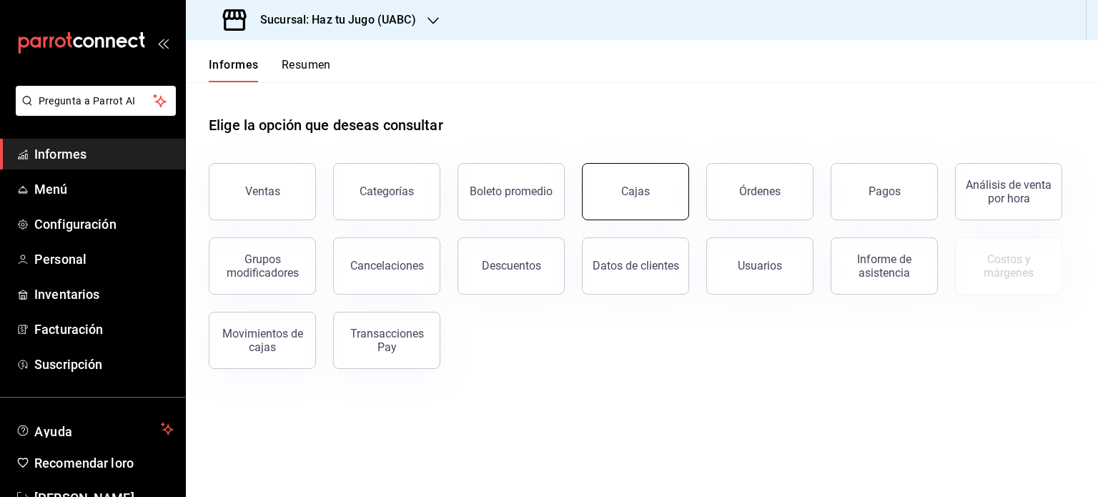
click at [612, 201] on button "Cajas" at bounding box center [635, 191] width 107 height 57
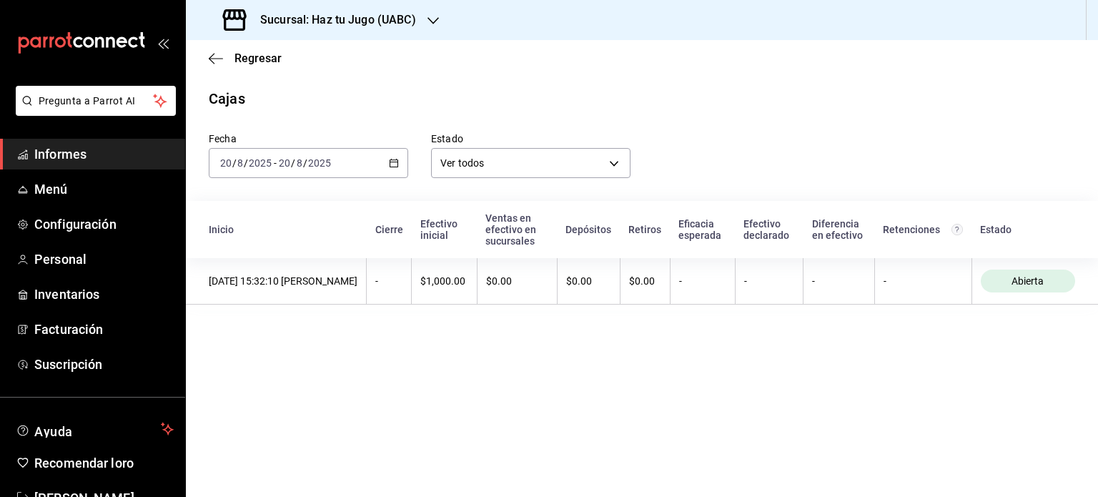
click at [104, 160] on span "Informes" at bounding box center [103, 153] width 139 height 19
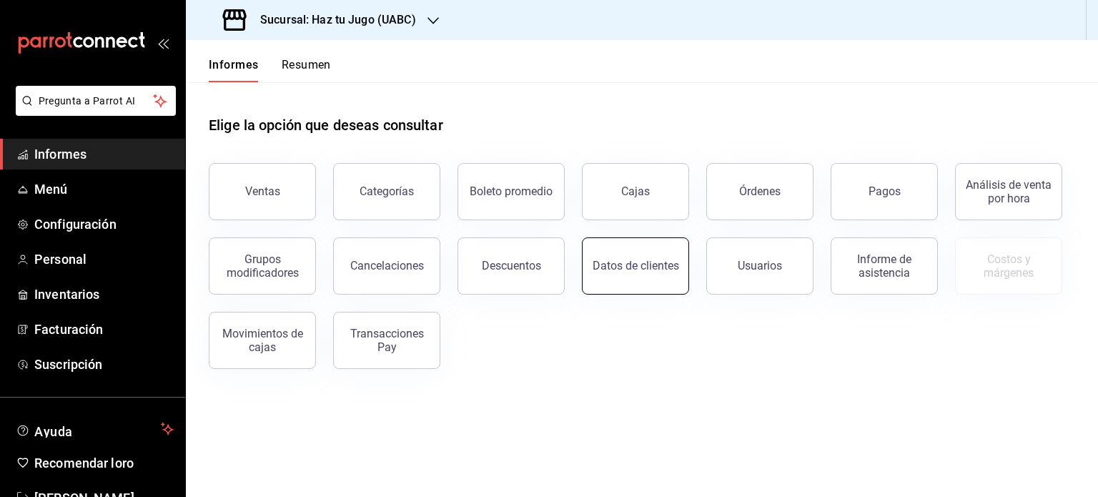
click at [656, 282] on button "Datos de clientes" at bounding box center [635, 265] width 107 height 57
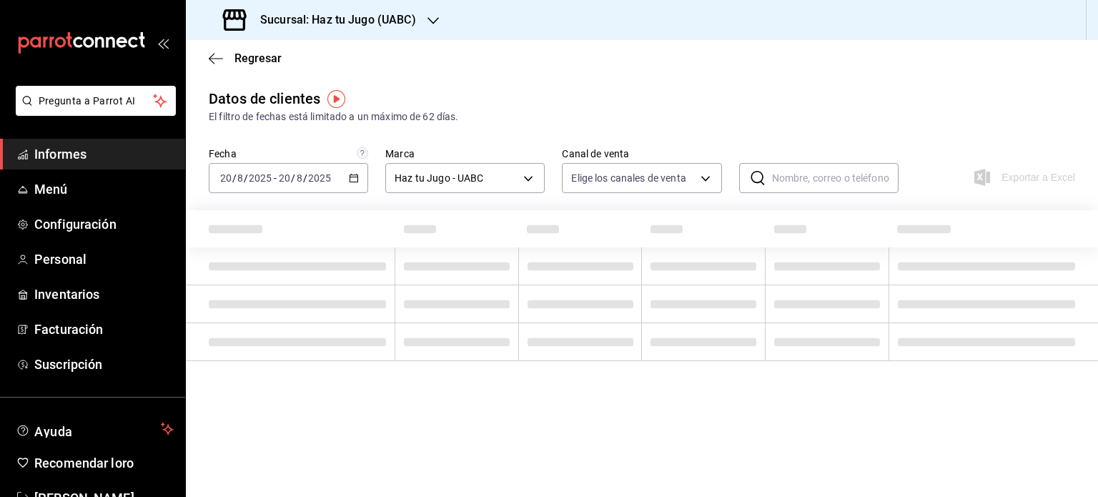
type input "PARROT,DIDI_FOOD,ONLINE"
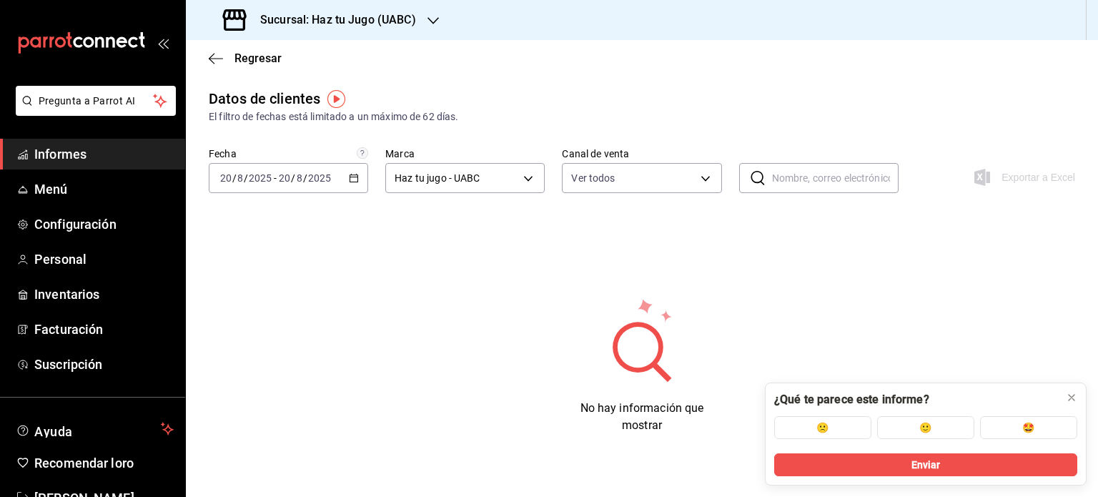
click at [53, 157] on font "Informes" at bounding box center [60, 154] width 52 height 15
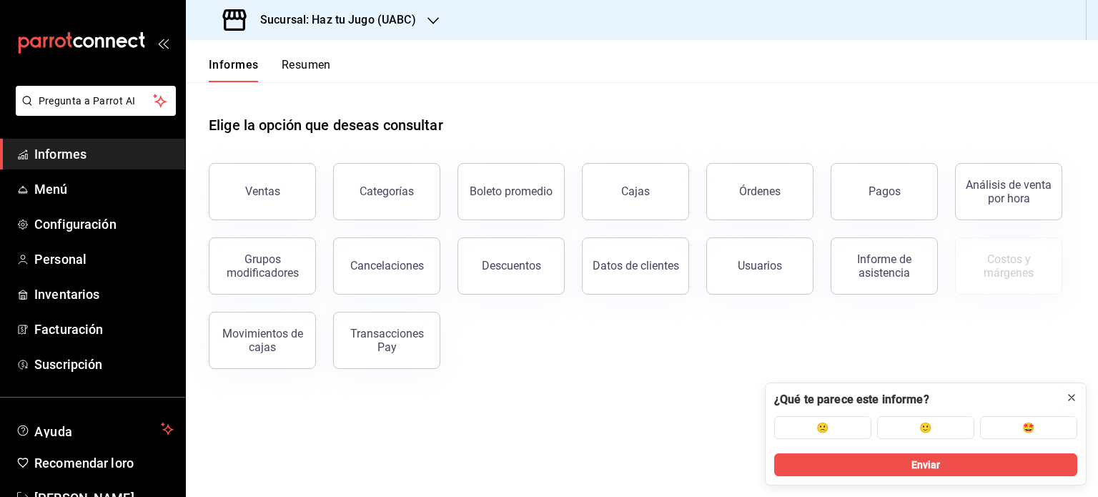
click at [1070, 398] on icon at bounding box center [1072, 398] width 6 height 6
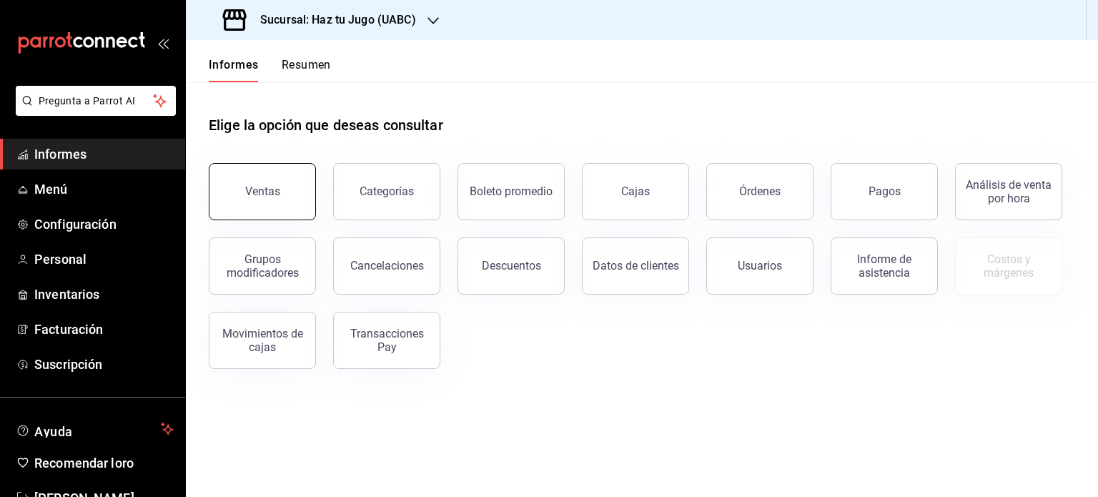
click at [265, 172] on button "Ventas" at bounding box center [262, 191] width 107 height 57
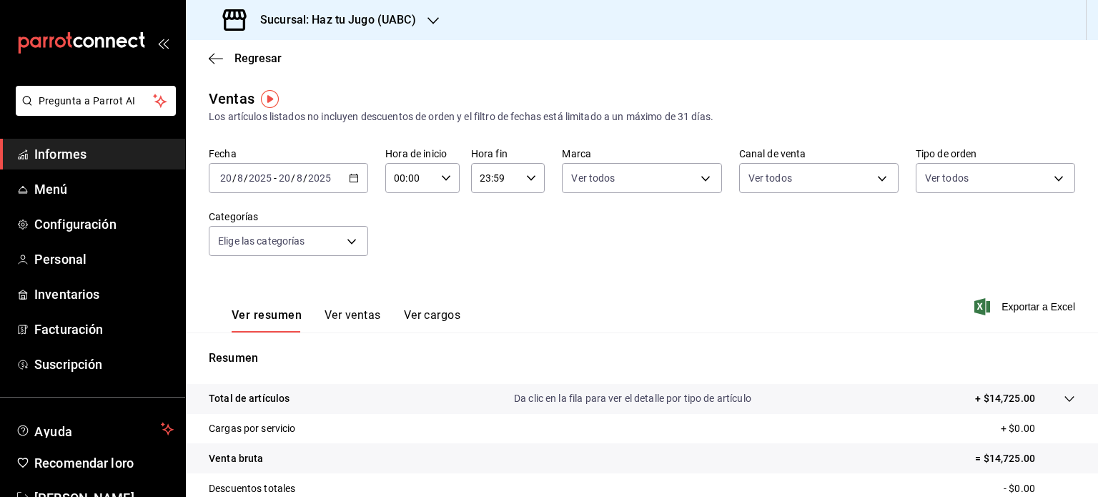
click at [472, 267] on div "Fecha 2025-08-20 20 / 8 / 2025 - 2025-08-20 20 / 8 / 2025 Hora de inicio 00:00 …" at bounding box center [642, 210] width 867 height 126
click at [64, 152] on font "Informes" at bounding box center [60, 154] width 52 height 15
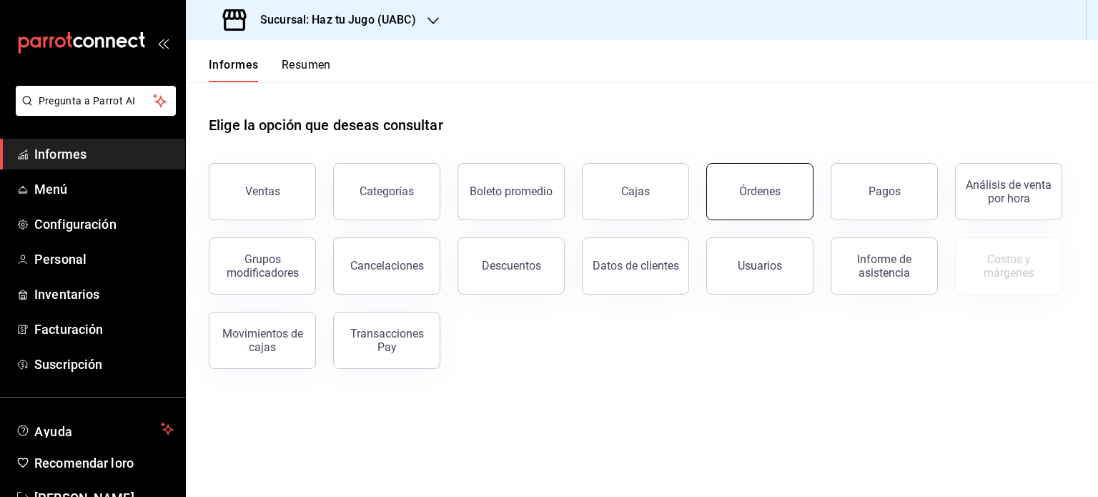
click at [773, 191] on font "Órdenes" at bounding box center [759, 191] width 41 height 14
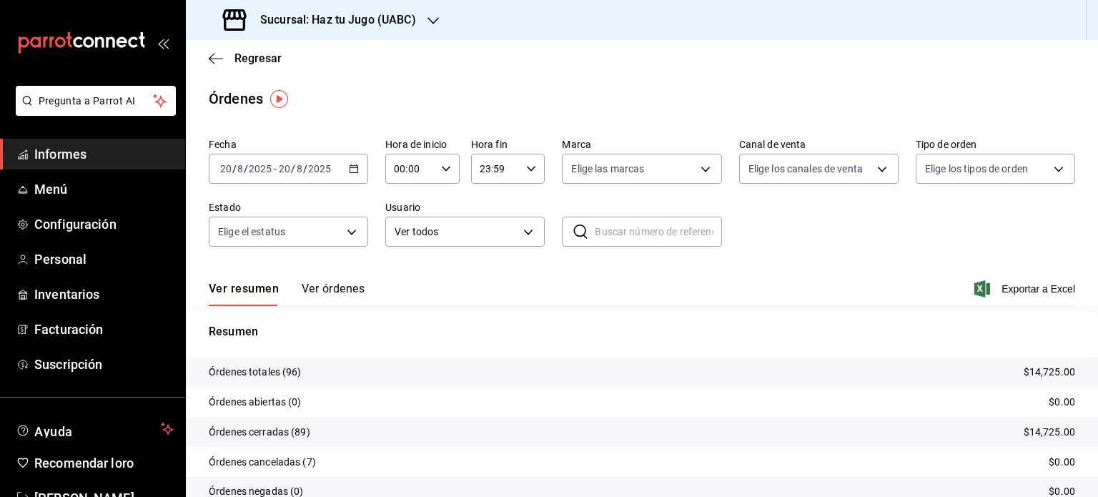
click at [268, 374] on font "Órdenes totales (96)" at bounding box center [255, 371] width 93 height 11
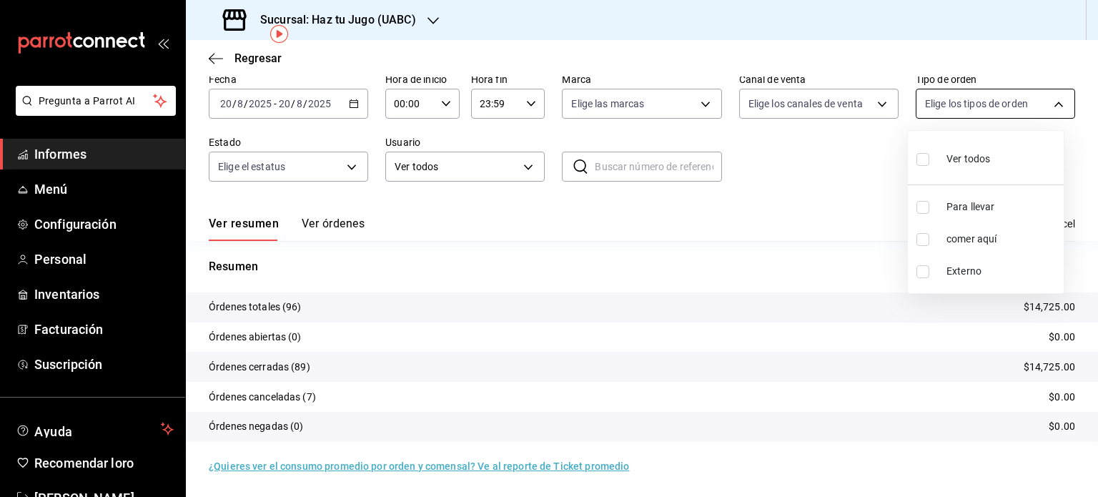
click at [934, 109] on body "Pregunta a Parrot AI Informes Menú Configuración Personal Inventarios Facturaci…" at bounding box center [549, 248] width 1098 height 497
click at [934, 109] on div at bounding box center [549, 248] width 1098 height 497
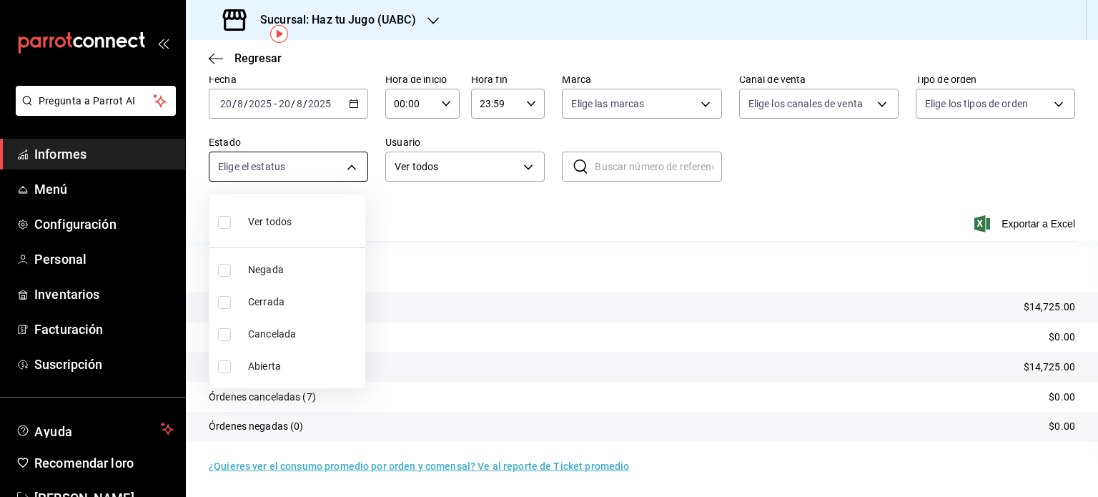
click at [270, 173] on body "Pregunta a Parrot AI Informes Menú Configuración Personal Inventarios Facturaci…" at bounding box center [549, 248] width 1098 height 497
click at [270, 173] on div at bounding box center [549, 248] width 1098 height 497
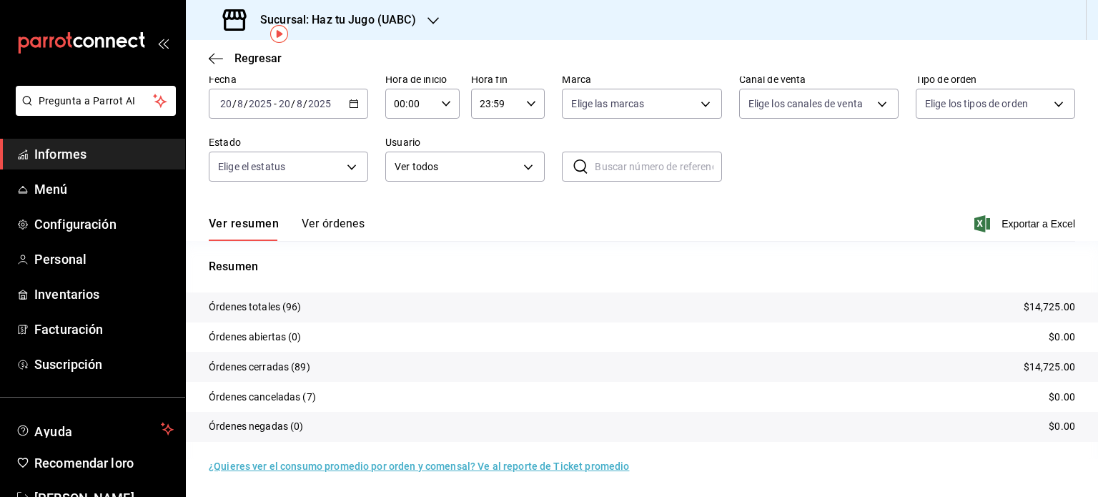
click at [74, 151] on font "Informes" at bounding box center [60, 154] width 52 height 15
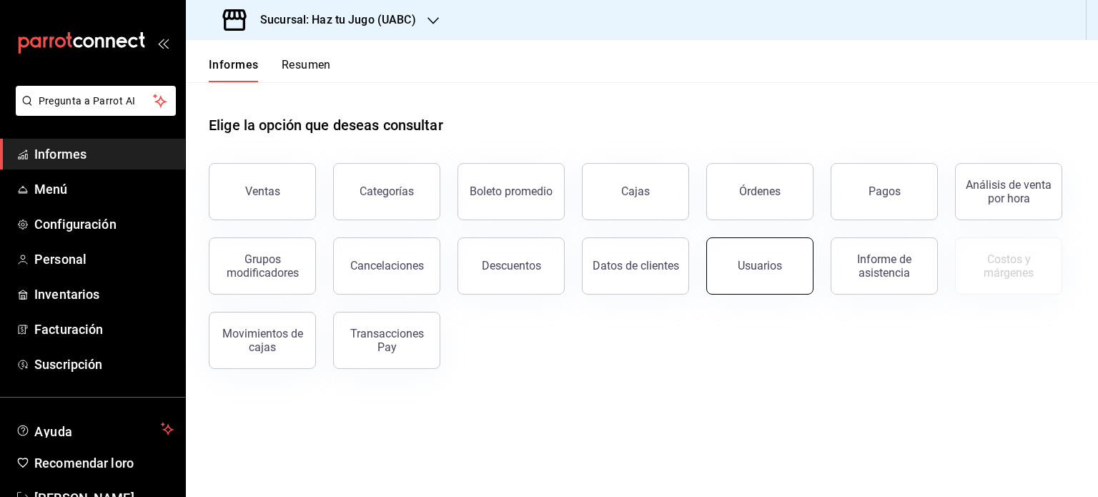
click at [754, 268] on font "Usuarios" at bounding box center [760, 266] width 44 height 14
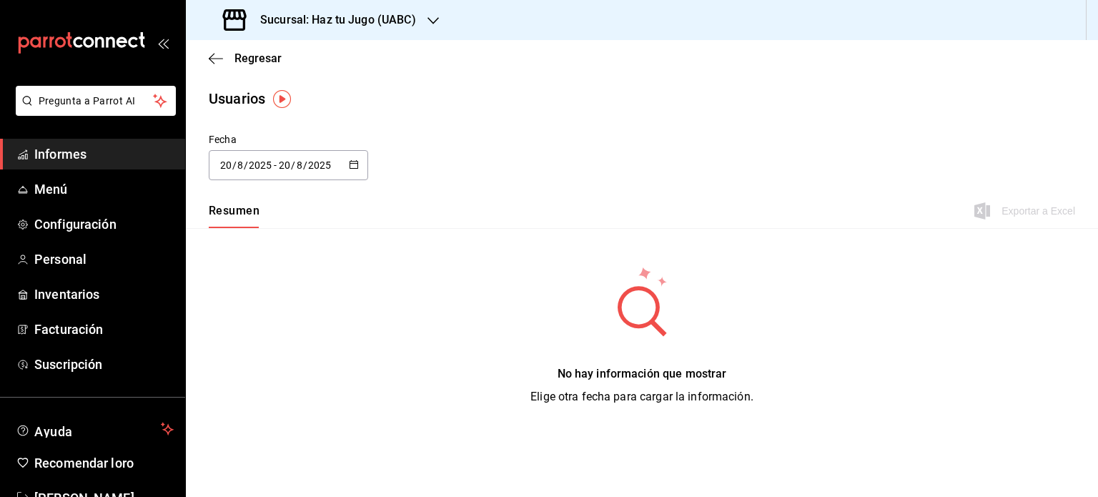
click at [65, 147] on font "Informes" at bounding box center [60, 154] width 52 height 15
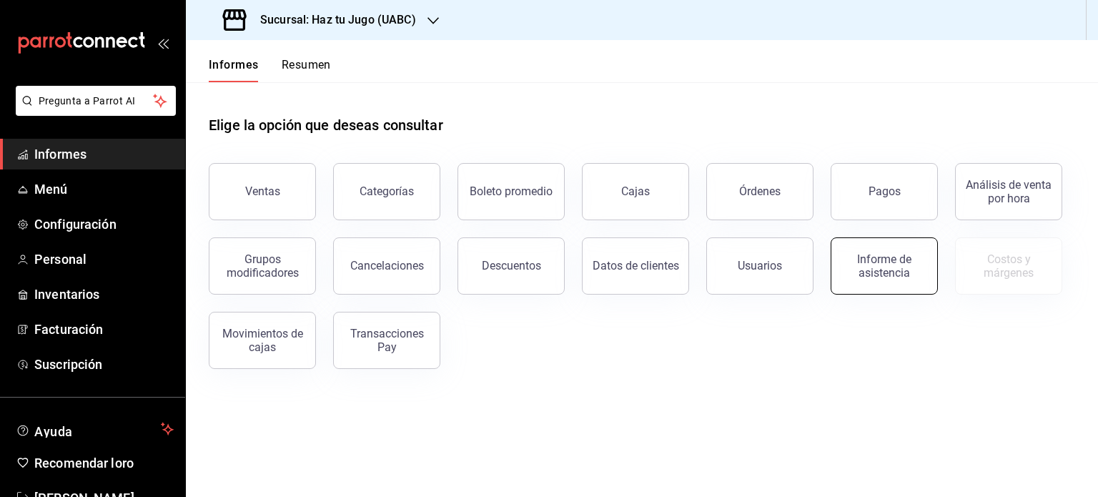
click at [886, 262] on font "Informe de asistencia" at bounding box center [884, 265] width 54 height 27
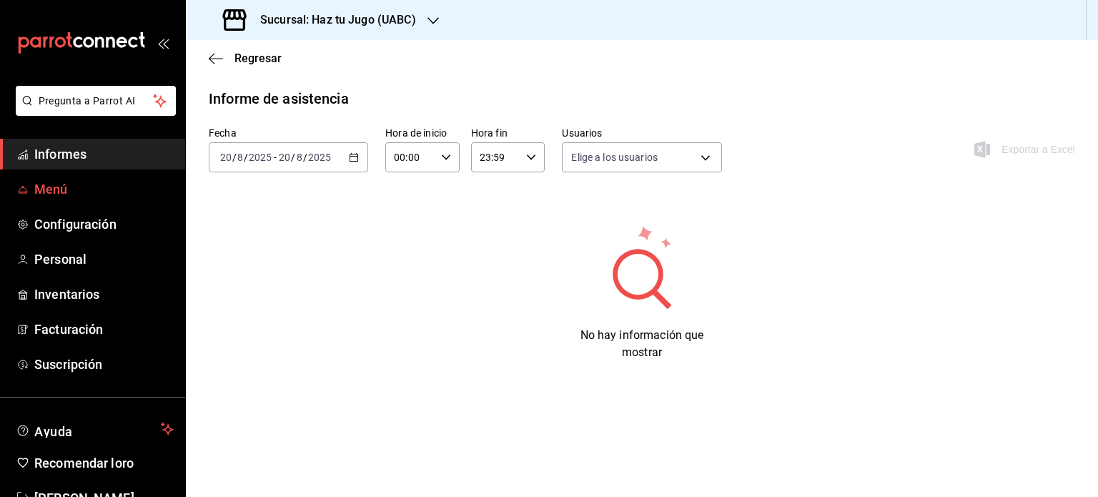
click at [44, 184] on font "Menú" at bounding box center [51, 189] width 34 height 15
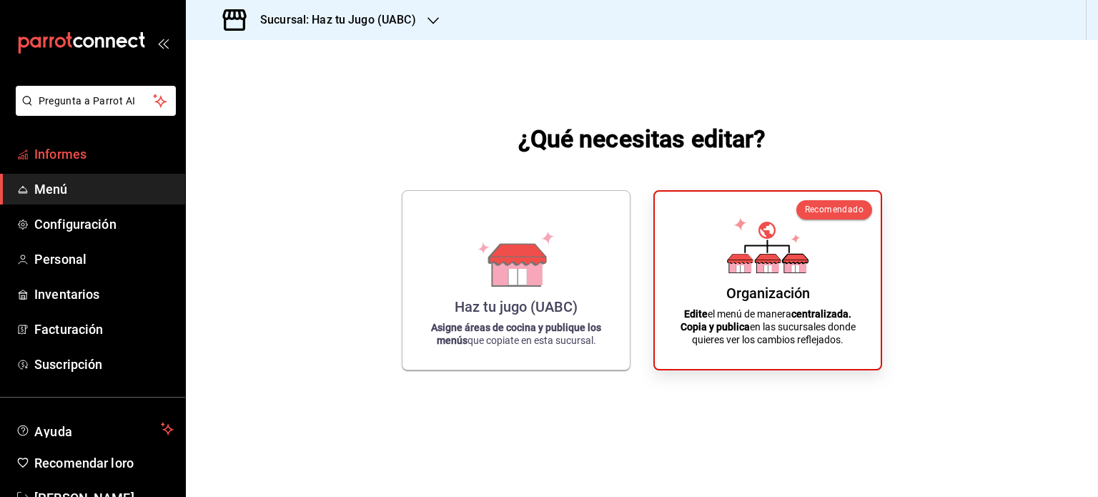
click at [70, 158] on font "Informes" at bounding box center [60, 154] width 52 height 15
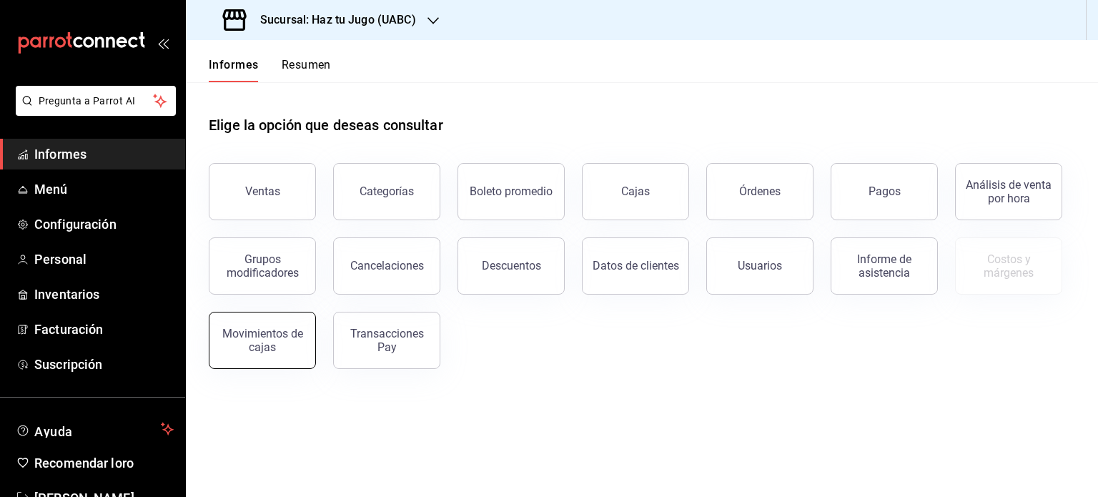
click at [268, 341] on font "Movimientos de cajas" at bounding box center [262, 340] width 81 height 27
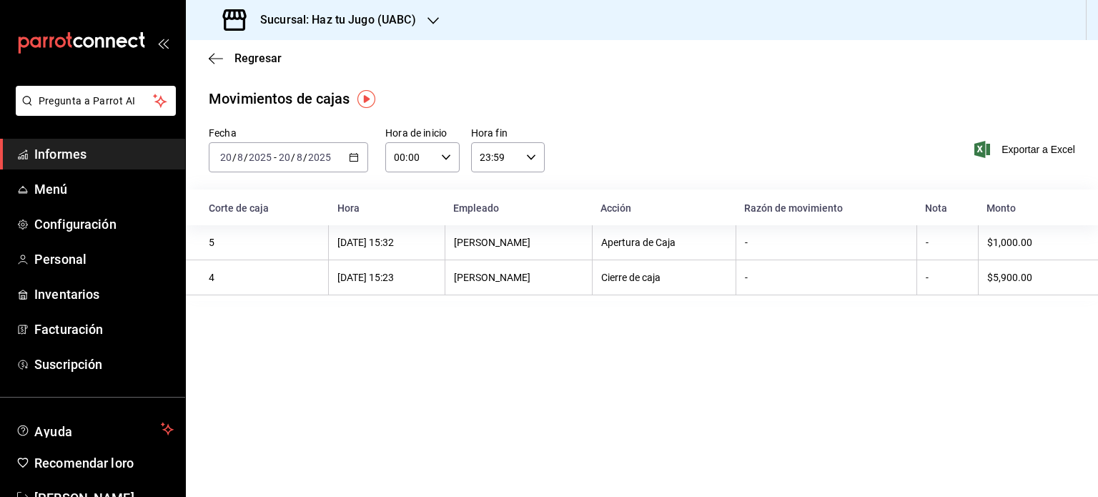
click at [1002, 277] on font "$5,900.00" at bounding box center [1009, 277] width 45 height 11
click at [531, 280] on font "Karime Ruiz" at bounding box center [492, 277] width 77 height 11
click at [115, 182] on span "Menú" at bounding box center [103, 188] width 139 height 19
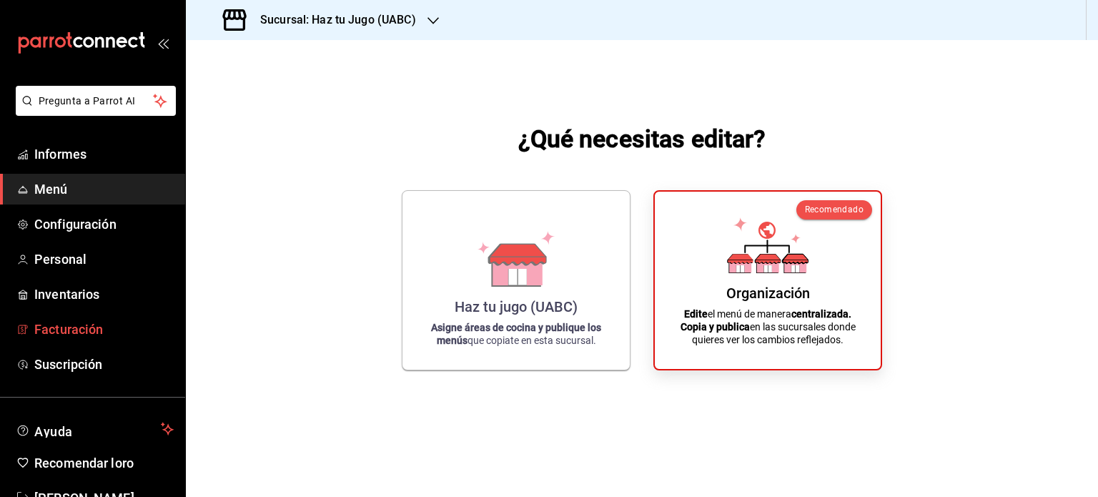
click at [80, 320] on span "Facturación" at bounding box center [103, 329] width 139 height 19
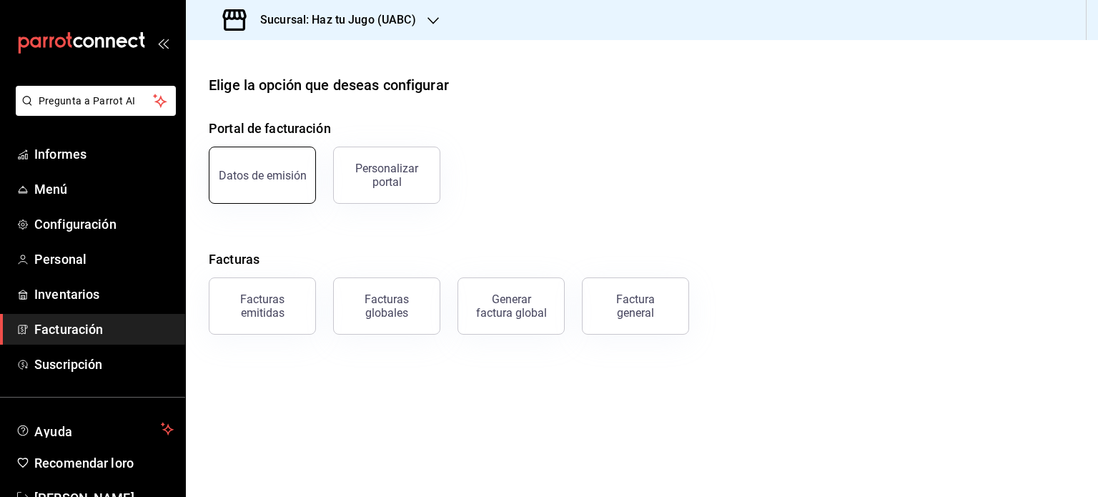
click at [267, 171] on font "Datos de emisión" at bounding box center [263, 176] width 88 height 14
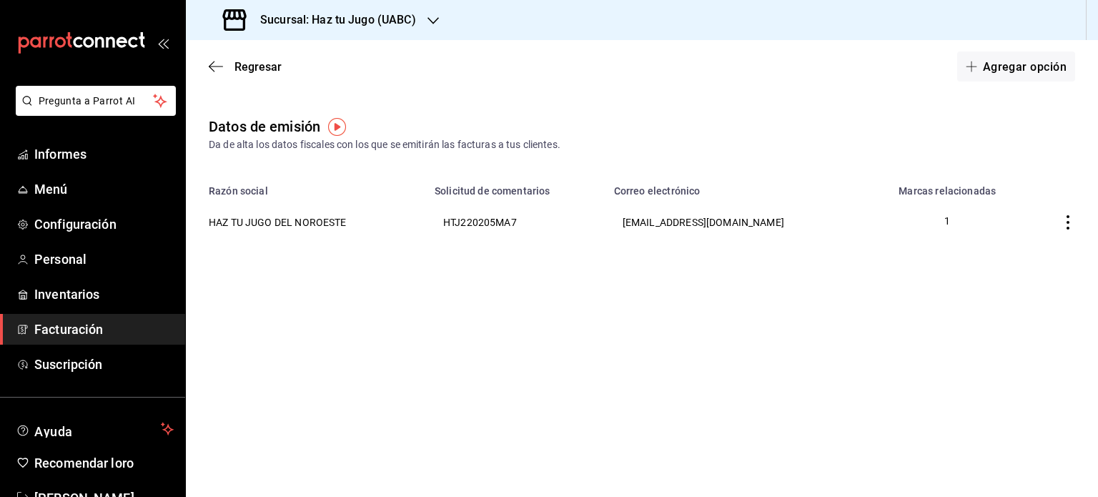
click at [206, 62] on div "Regresar Agregar opción" at bounding box center [642, 66] width 912 height 53
click at [215, 66] on icon "button" at bounding box center [216, 66] width 14 height 1
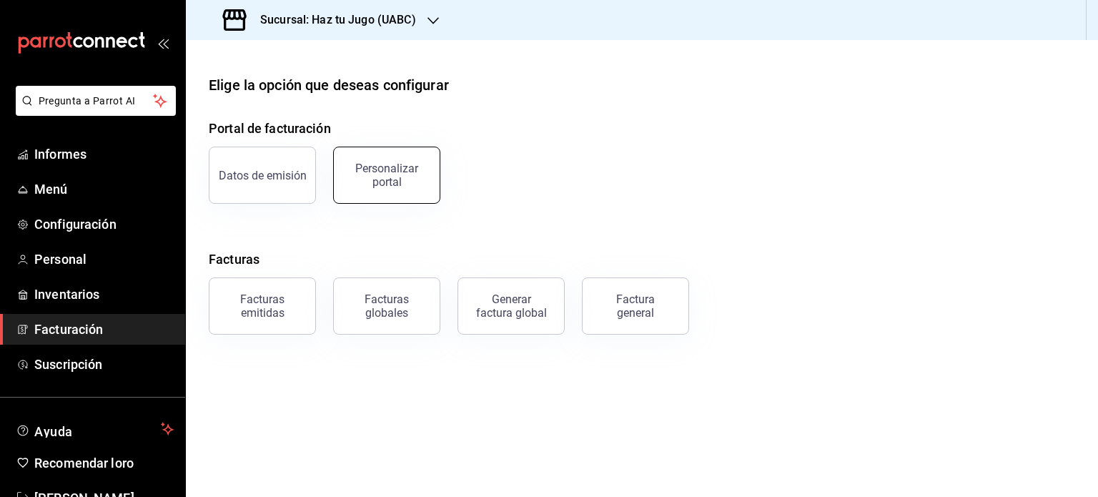
click at [380, 165] on font "Personalizar portal" at bounding box center [386, 175] width 63 height 27
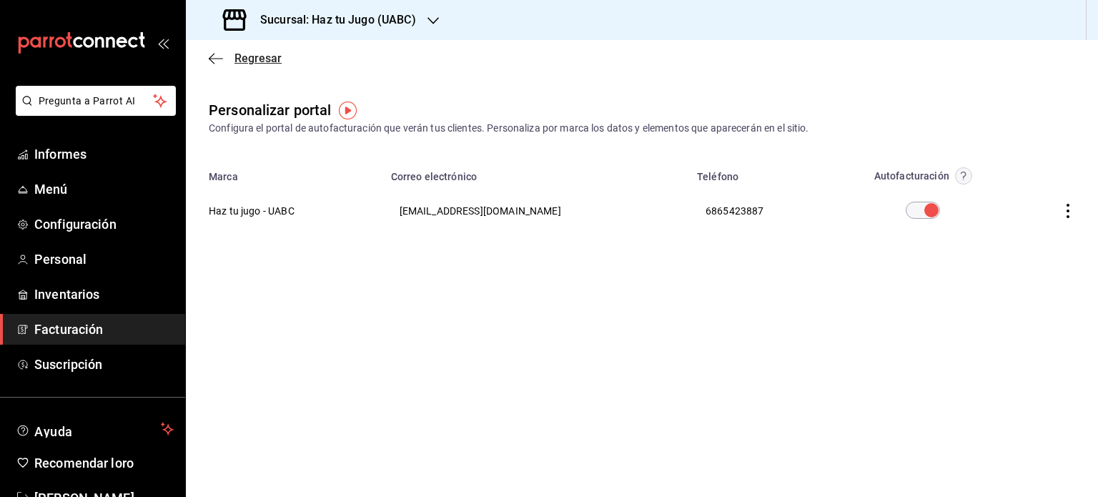
click at [219, 56] on icon "button" at bounding box center [216, 58] width 14 height 13
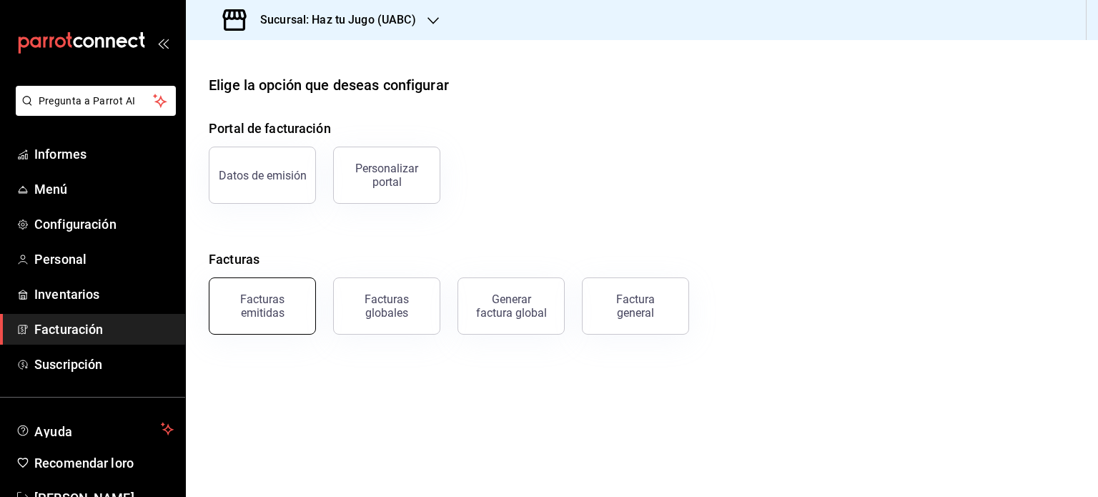
click at [257, 313] on font "Facturas emitidas" at bounding box center [262, 305] width 44 height 27
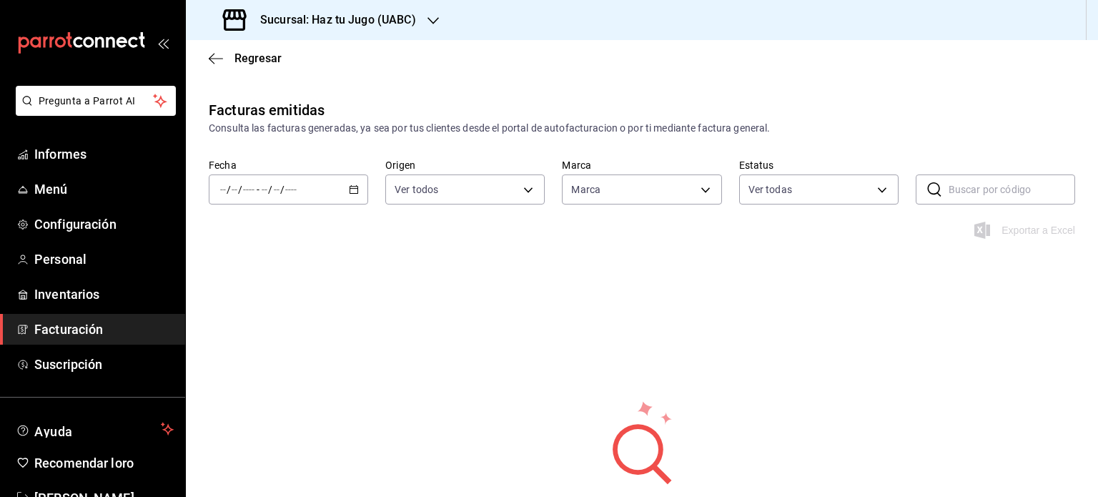
type input "1d6454d9-ca75-4cda-ad57-8c82b4b1cdb3"
click at [69, 331] on font "Facturación" at bounding box center [68, 329] width 69 height 15
